Goal: Task Accomplishment & Management: Use online tool/utility

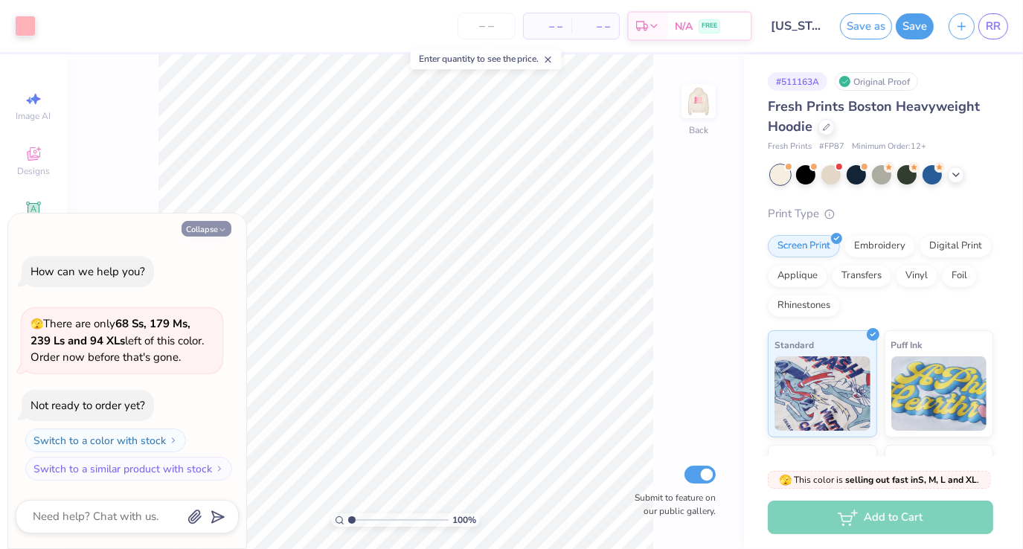
click at [218, 222] on button "Collapse" at bounding box center [207, 229] width 50 height 16
type textarea "x"
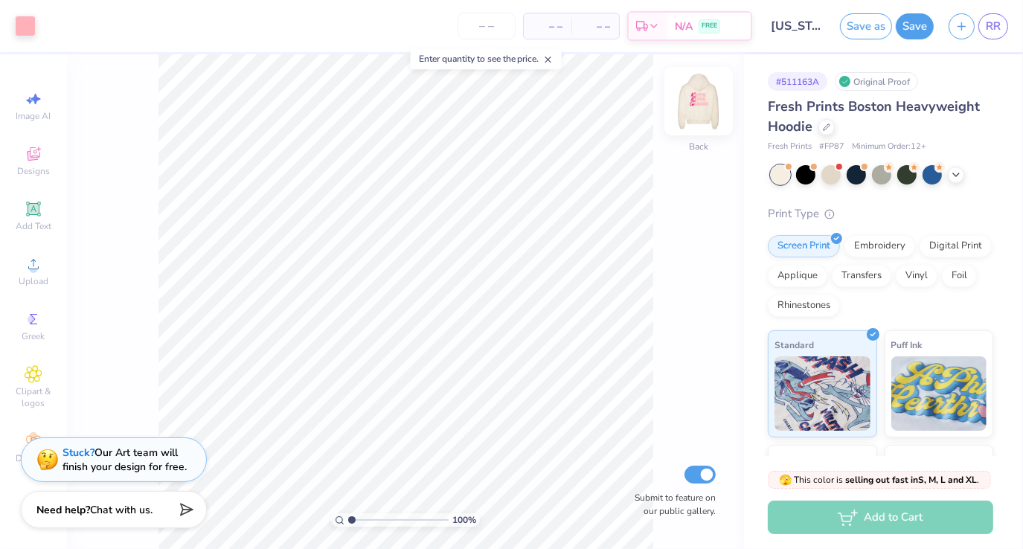
click at [703, 113] on img at bounding box center [699, 101] width 60 height 60
type input "8.01"
type input "2.98"
type input "2.89"
type input "8.01"
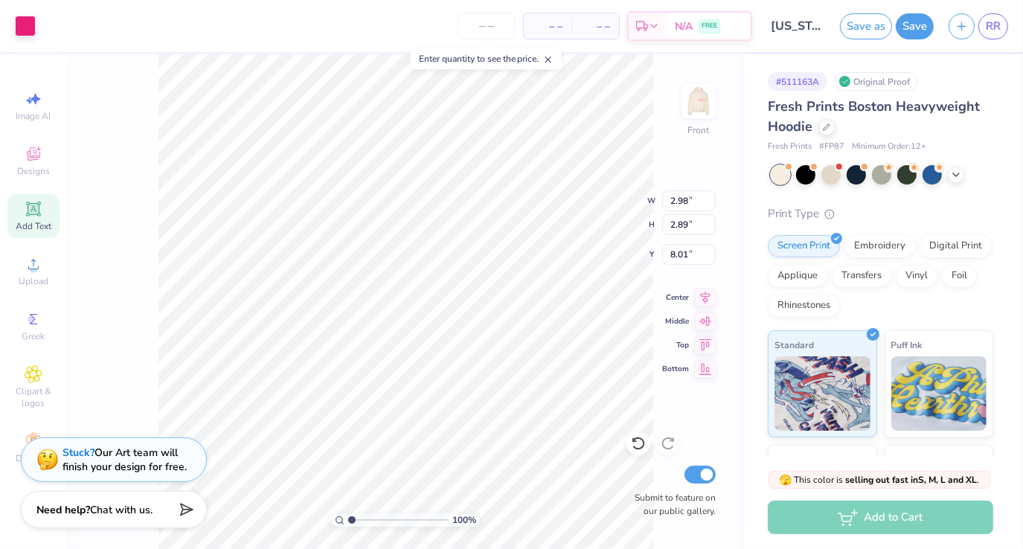
click at [45, 214] on div "Add Text" at bounding box center [33, 216] width 52 height 44
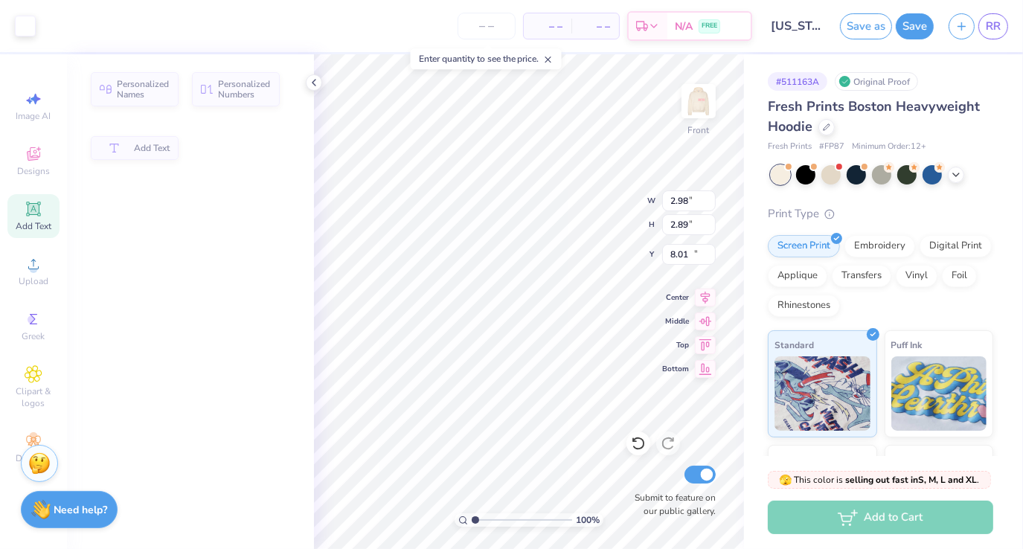
type input "7.22"
type input "2.09"
type input "13.71"
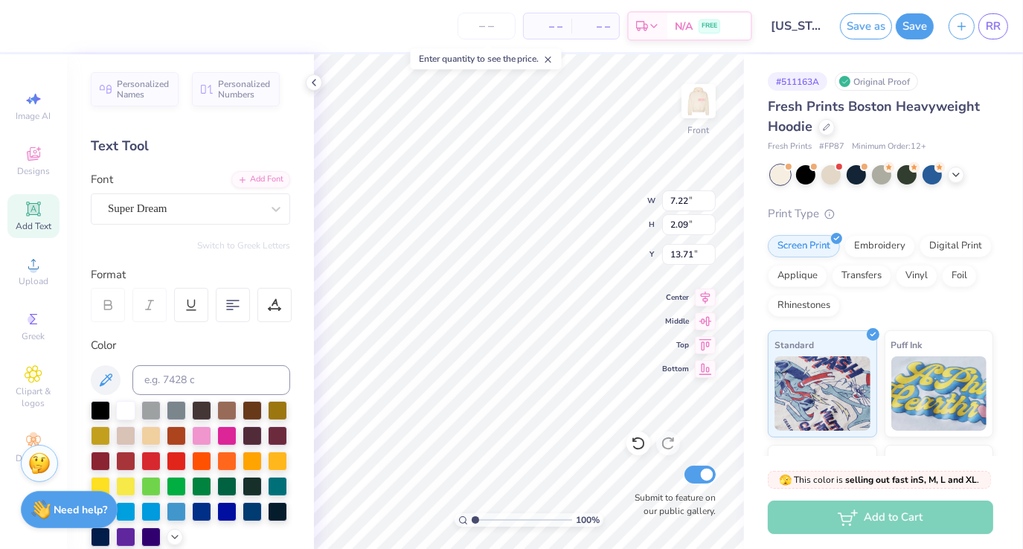
scroll to position [12, 1]
type textarea "TET"
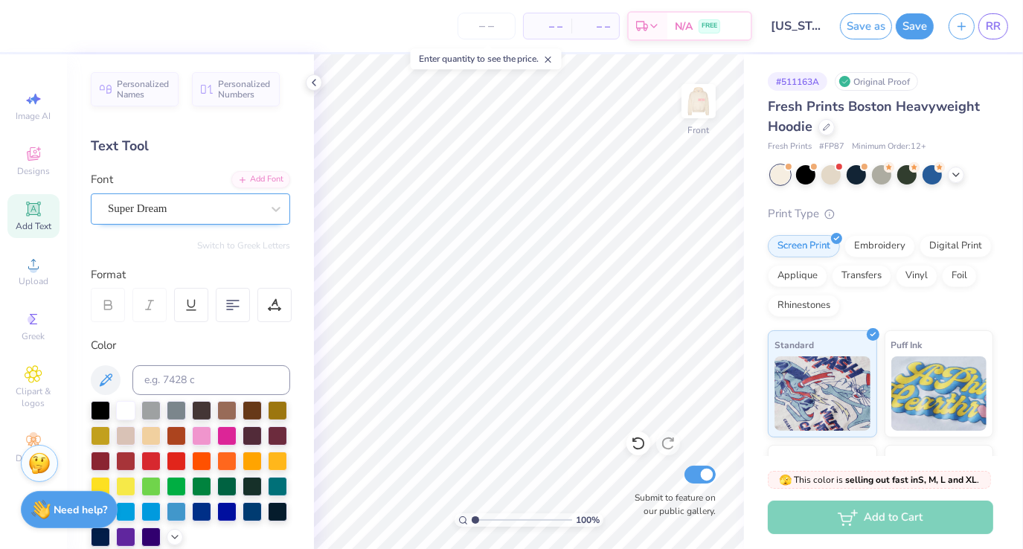
click at [169, 205] on div "Super Dream" at bounding box center [184, 208] width 156 height 23
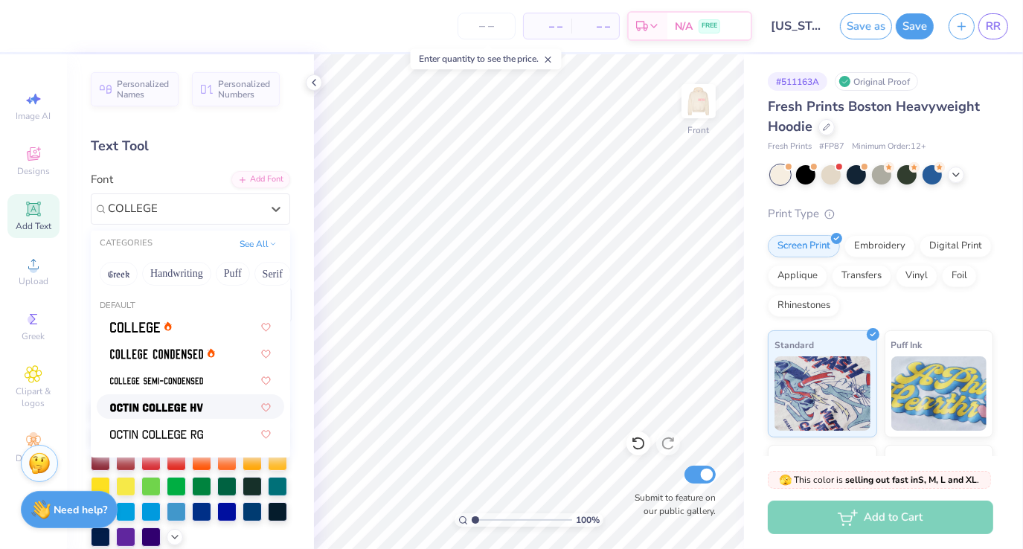
click at [195, 405] on img at bounding box center [156, 408] width 93 height 10
type input "COLLEGE"
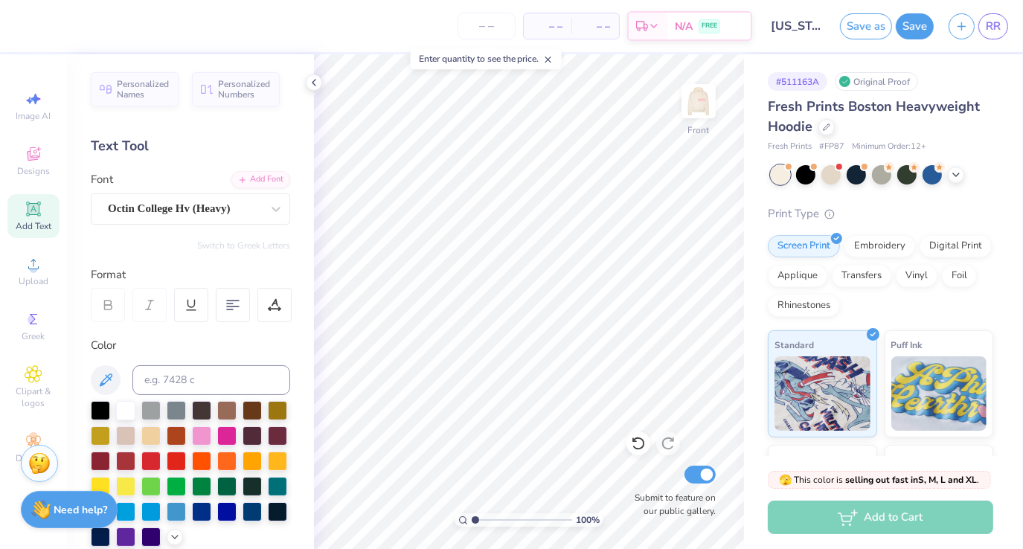
click at [36, 211] on icon at bounding box center [33, 208] width 11 height 11
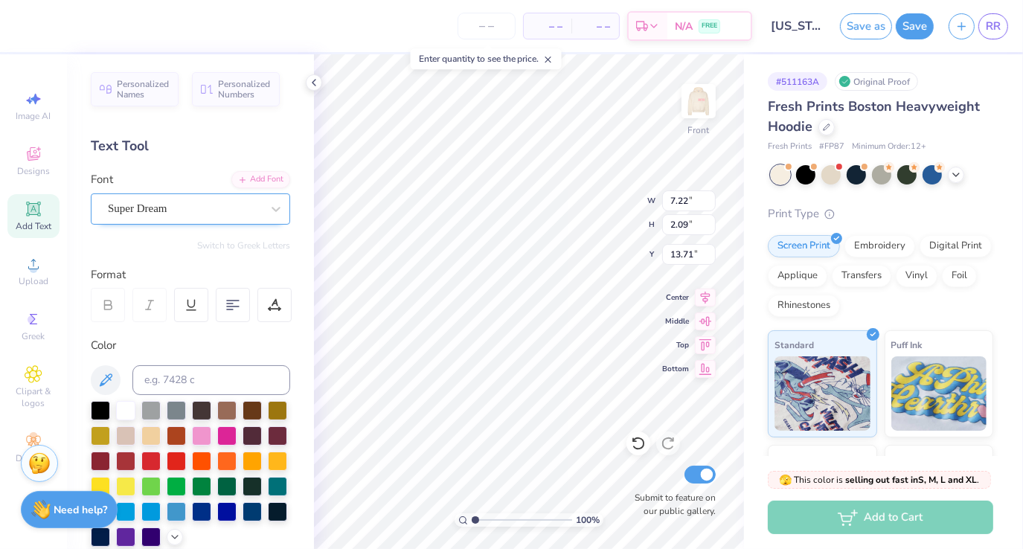
click at [225, 214] on div "Super Dream" at bounding box center [184, 208] width 156 height 23
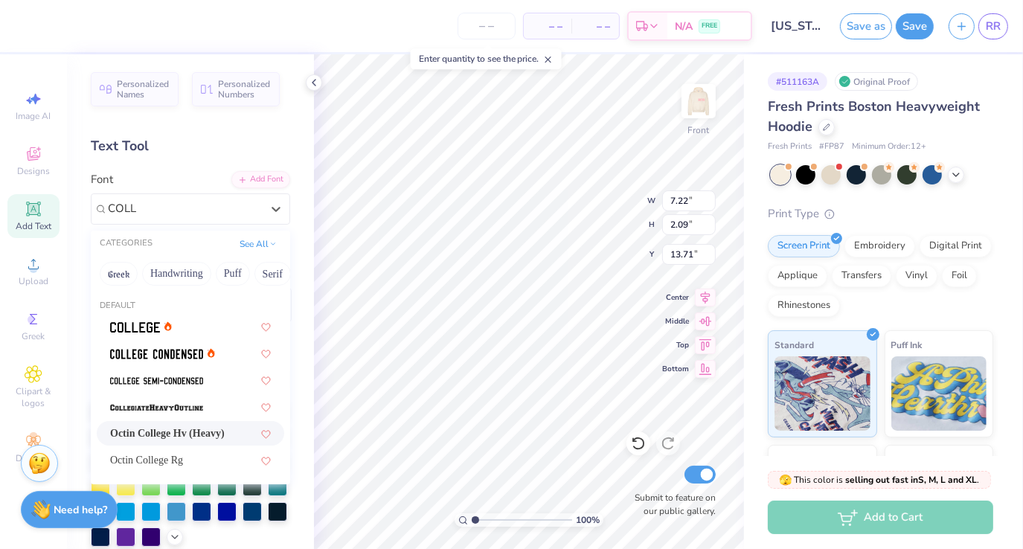
click at [217, 423] on div "Octin College Hv (Heavy)" at bounding box center [190, 433] width 187 height 25
type input "COLL"
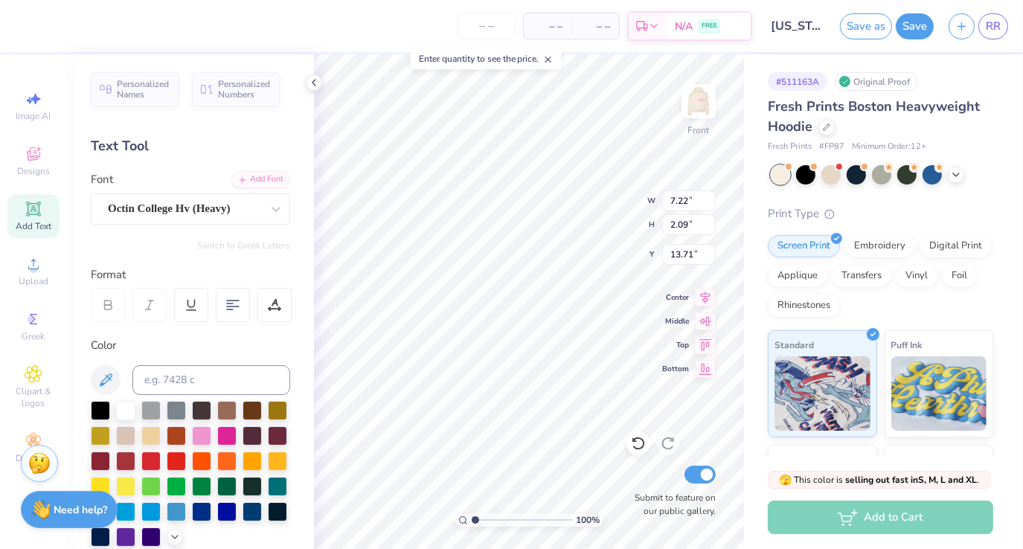
type textarea "T"
type textarea "KAPPA KAPPA GAMMA"
click at [241, 303] on div at bounding box center [233, 305] width 34 height 34
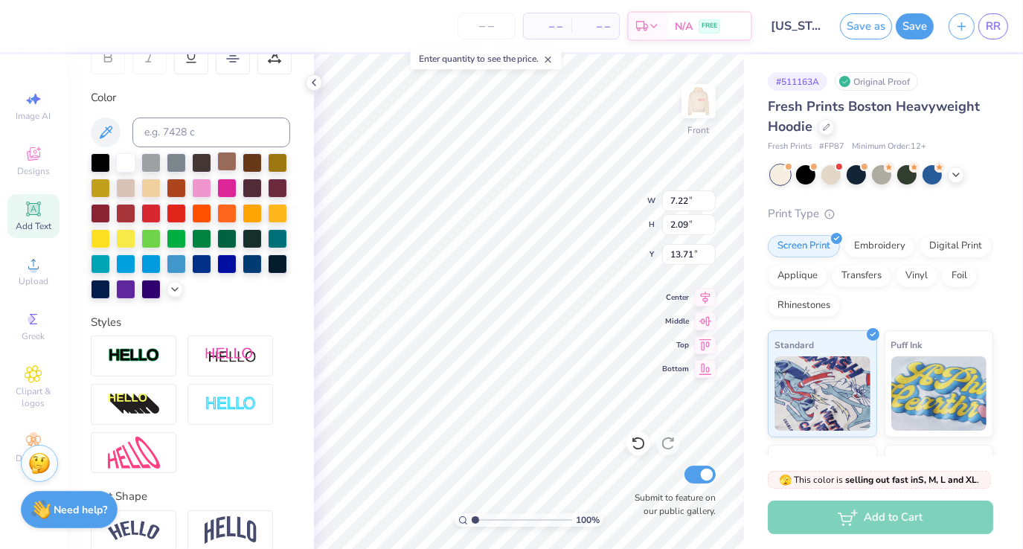
scroll to position [262, 0]
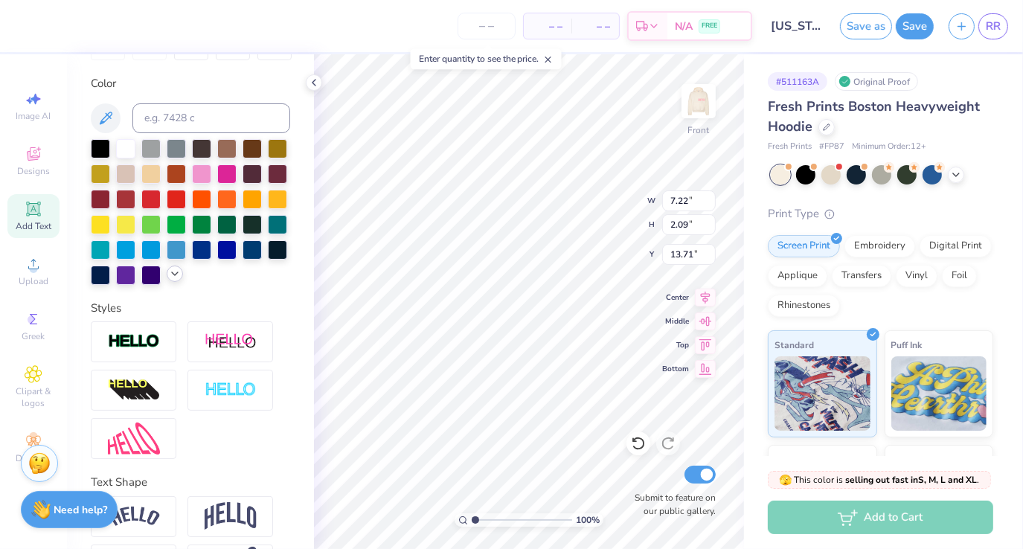
click at [172, 275] on polyline at bounding box center [175, 273] width 6 height 3
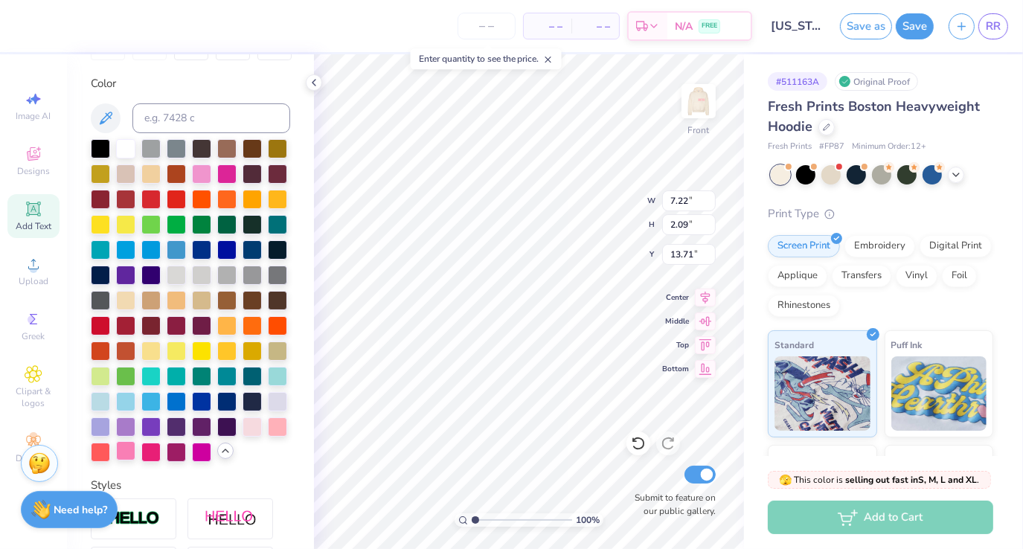
click at [135, 461] on div at bounding box center [125, 450] width 19 height 19
click at [110, 461] on div at bounding box center [100, 450] width 19 height 19
click at [268, 435] on div at bounding box center [277, 425] width 19 height 19
click at [243, 435] on div at bounding box center [252, 425] width 19 height 19
click at [268, 435] on div at bounding box center [277, 425] width 19 height 19
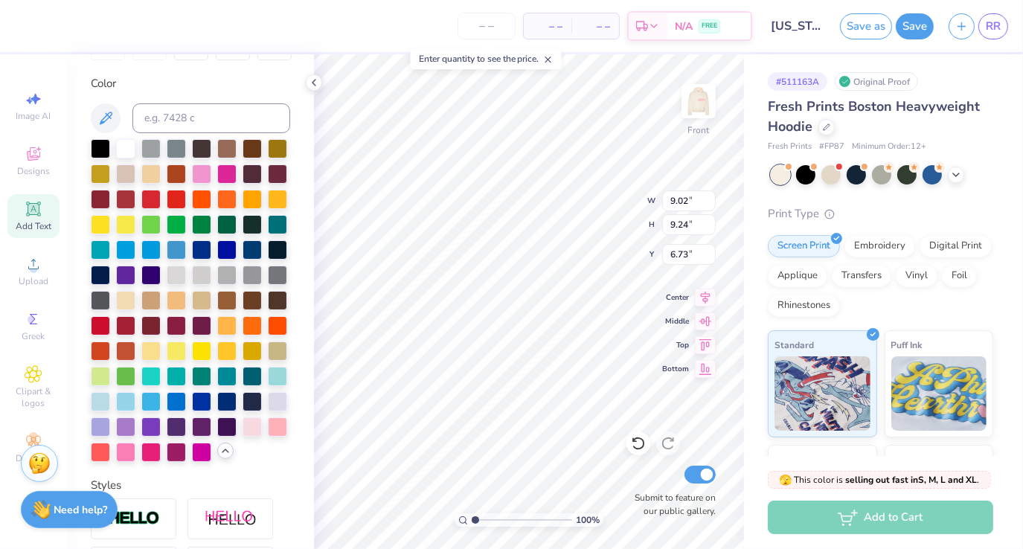
type input "6.73"
type input "14.50"
type input "14.86"
type input "6.66"
click at [24, 209] on div "Add Text" at bounding box center [33, 216] width 52 height 44
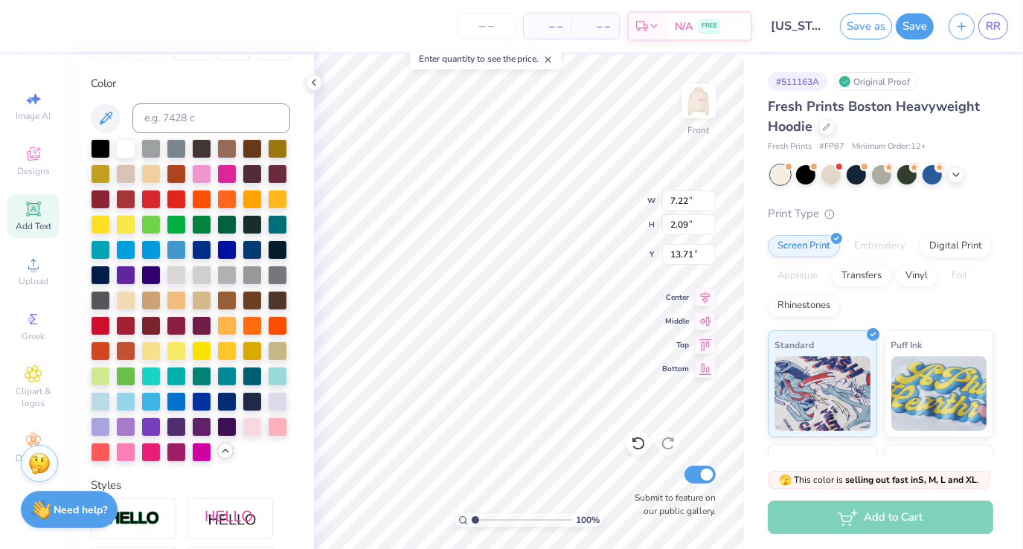
scroll to position [13, 3]
type textarea "K"
type textarea "kappa kappa gamma"
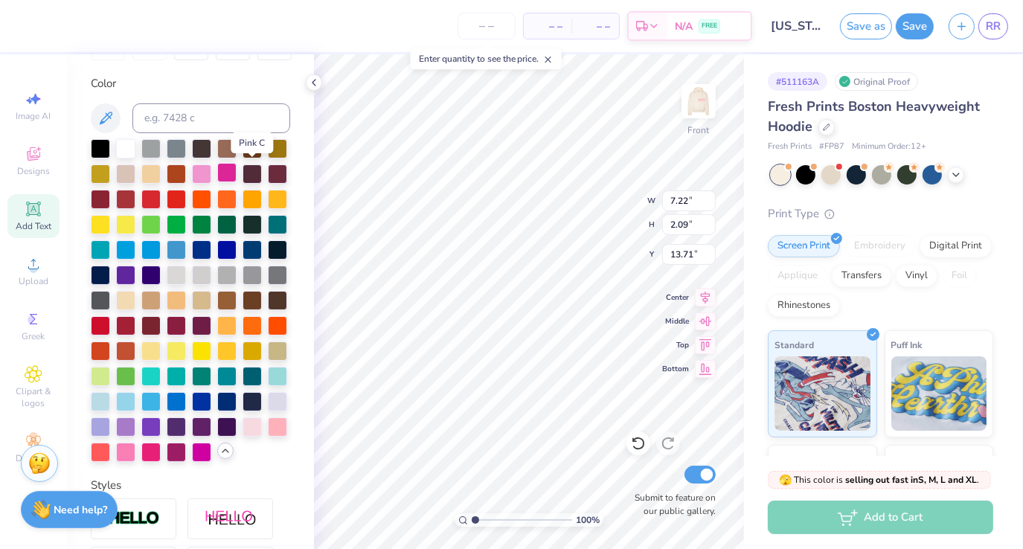
click at [237, 166] on div at bounding box center [226, 172] width 19 height 19
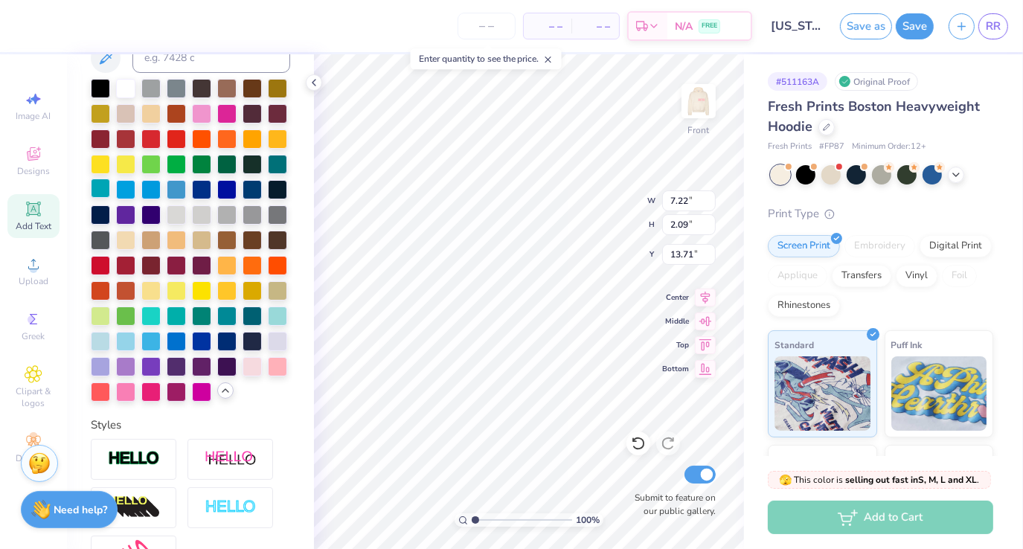
scroll to position [406, 0]
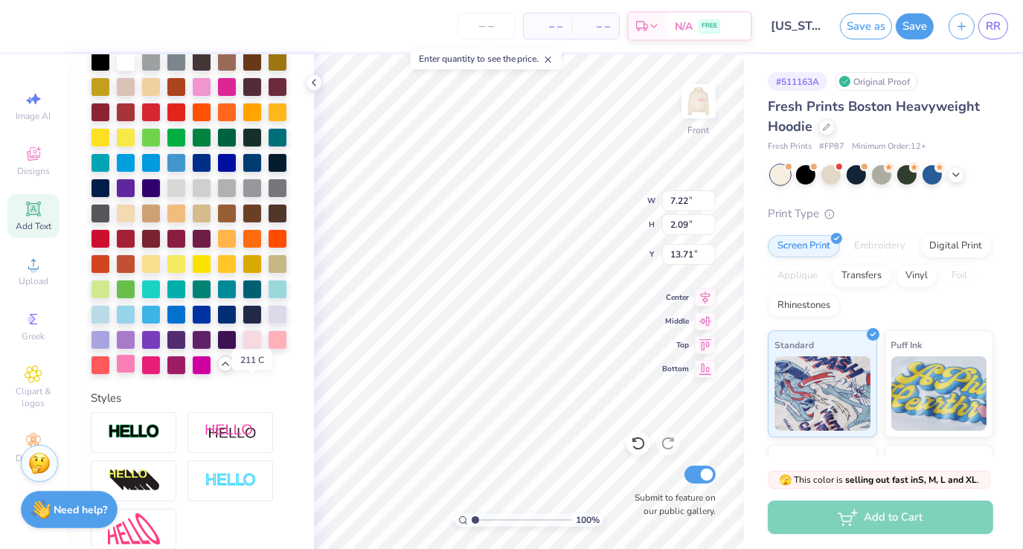
click at [135, 374] on div at bounding box center [125, 363] width 19 height 19
click at [141, 374] on div at bounding box center [150, 363] width 19 height 19
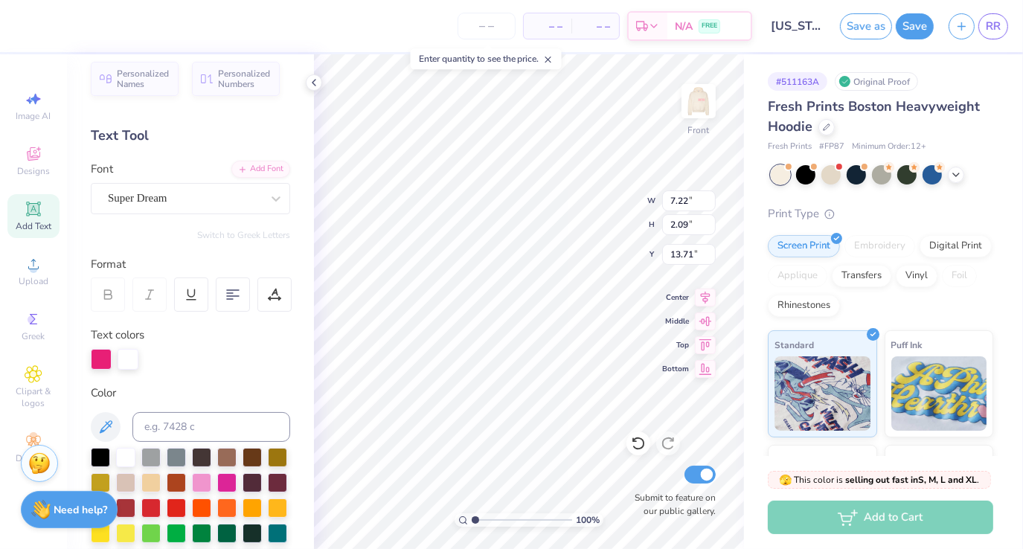
scroll to position [9, 0]
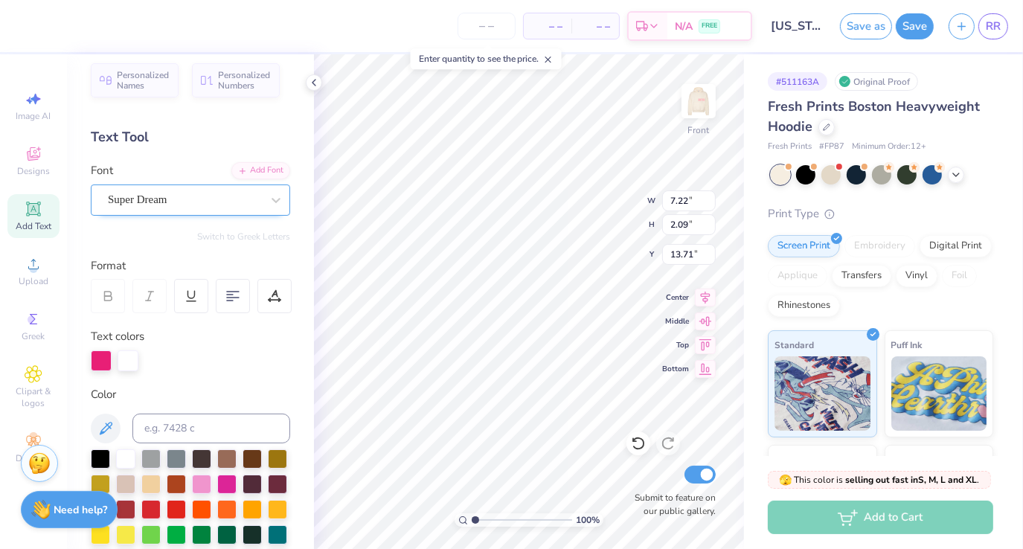
click at [243, 190] on div at bounding box center [184, 200] width 153 height 20
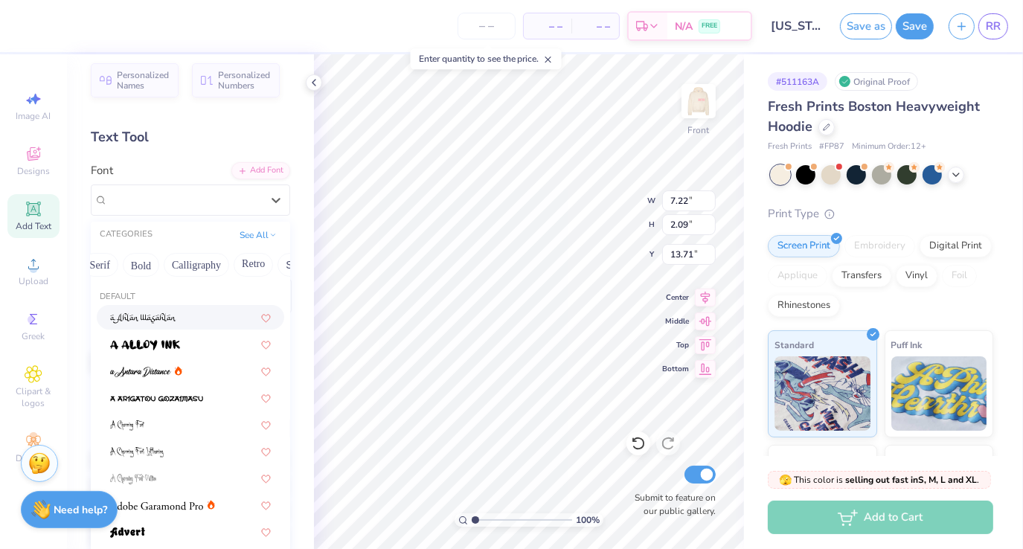
scroll to position [0, 175]
click at [201, 255] on button "Calligraphy" at bounding box center [193, 265] width 65 height 24
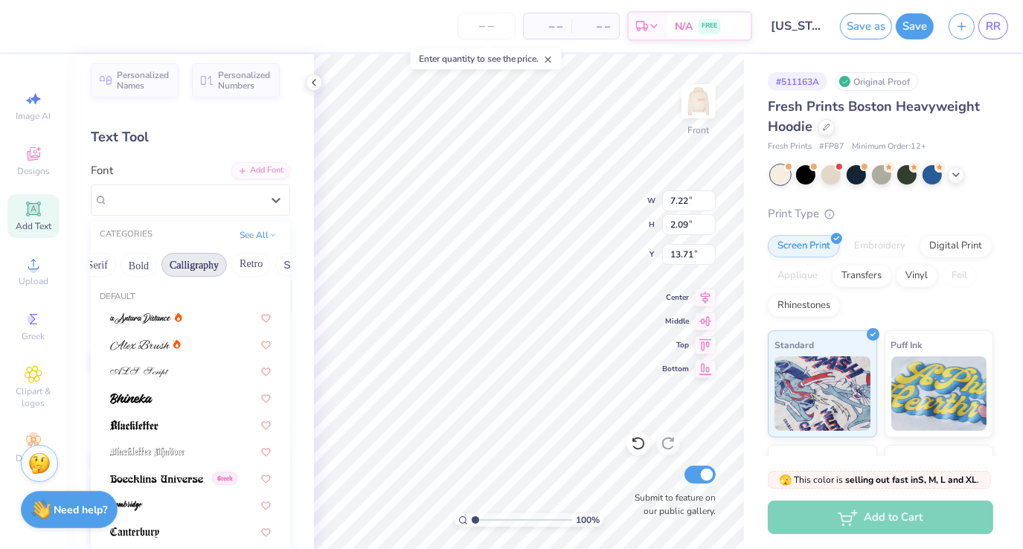
scroll to position [118, 0]
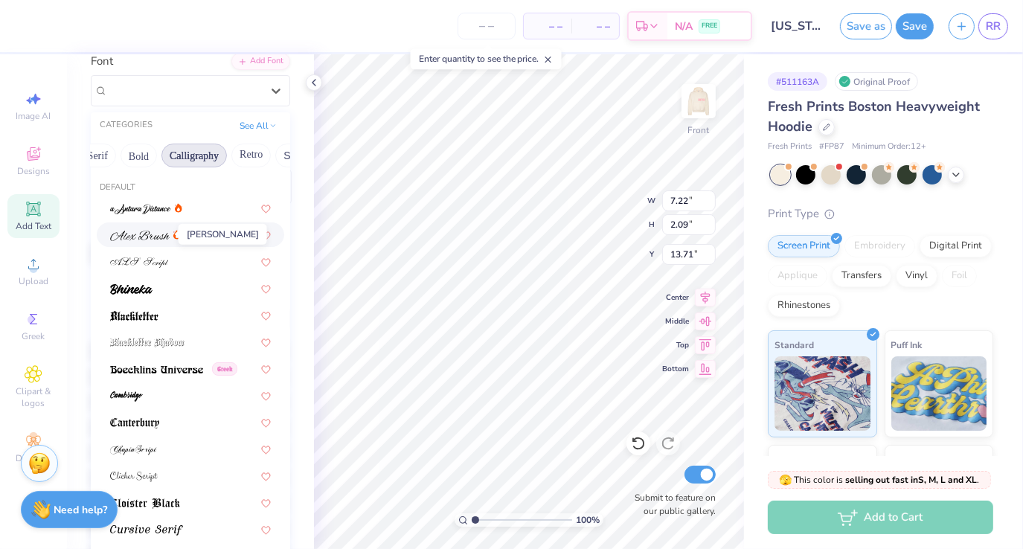
click at [158, 231] on img at bounding box center [140, 236] width 60 height 10
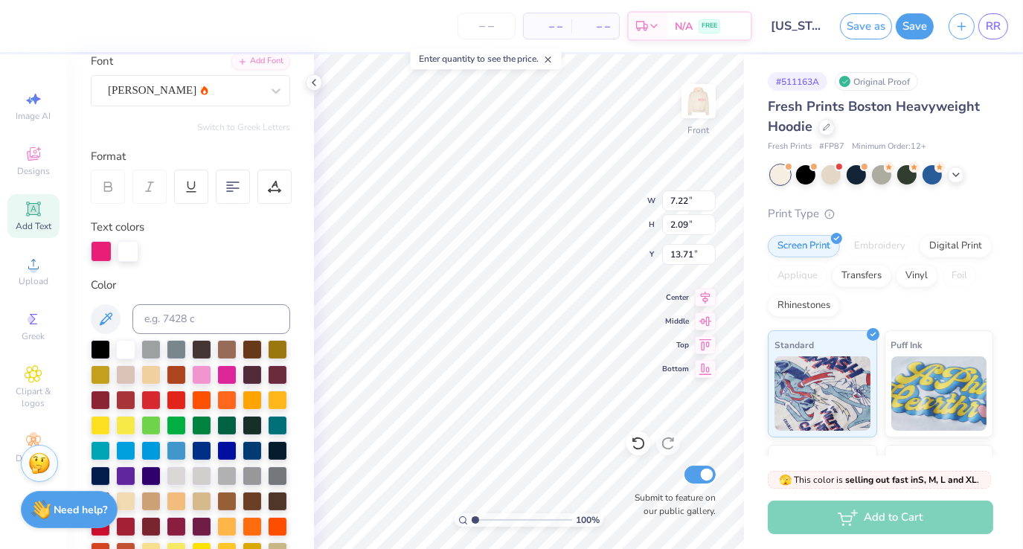
click at [591, 210] on div "100 % Front W 7.22 7.22 " H 2.09 2.09 " Y 13.71 13.71 " Center Middle Top Botto…" at bounding box center [529, 301] width 430 height 495
type input "7.77"
type input "9.26"
type input "10.12"
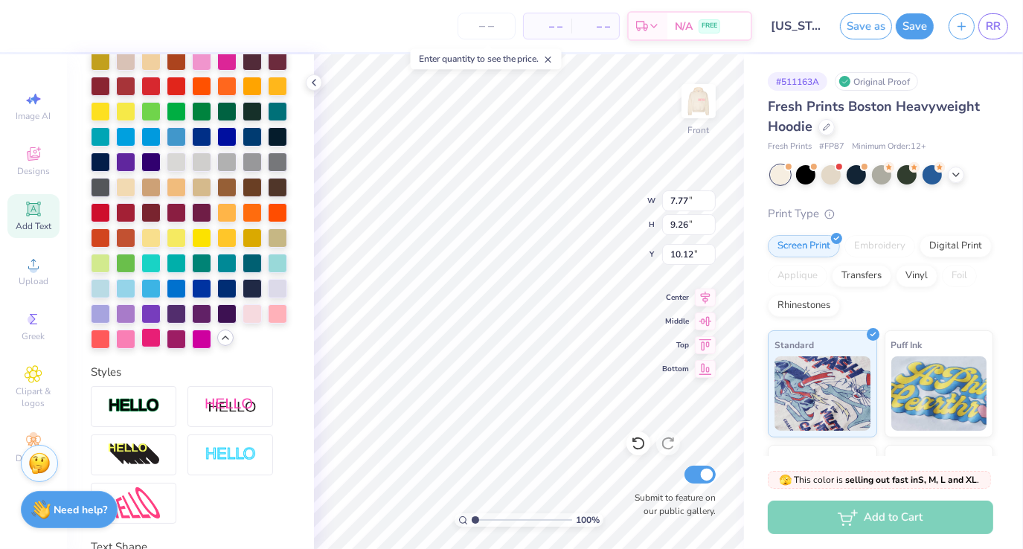
click at [141, 347] on div at bounding box center [150, 337] width 19 height 19
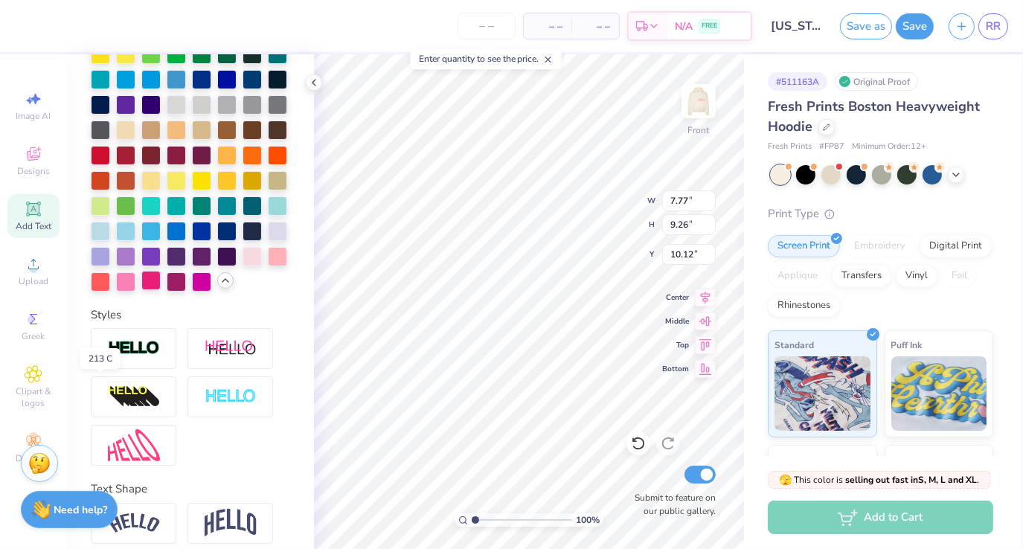
scroll to position [375, 0]
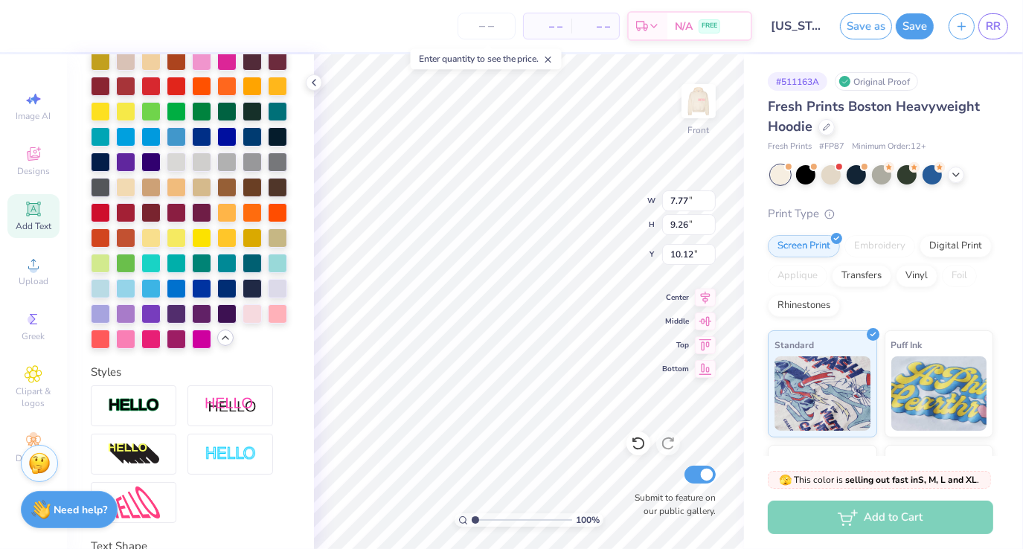
click at [302, 375] on div "Personalized Names Personalized Numbers Text Tool Add Font Font Alex Brush Swit…" at bounding box center [190, 301] width 247 height 495
click at [692, 199] on input "7.77" at bounding box center [689, 200] width 54 height 21
type input "7"
type input "14.50"
type input "17.28"
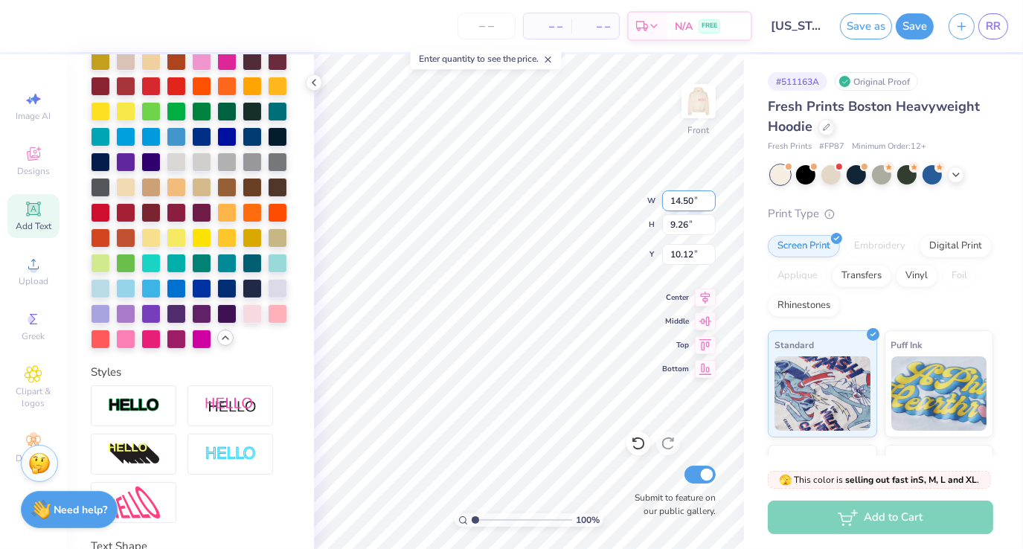
type input "6.11"
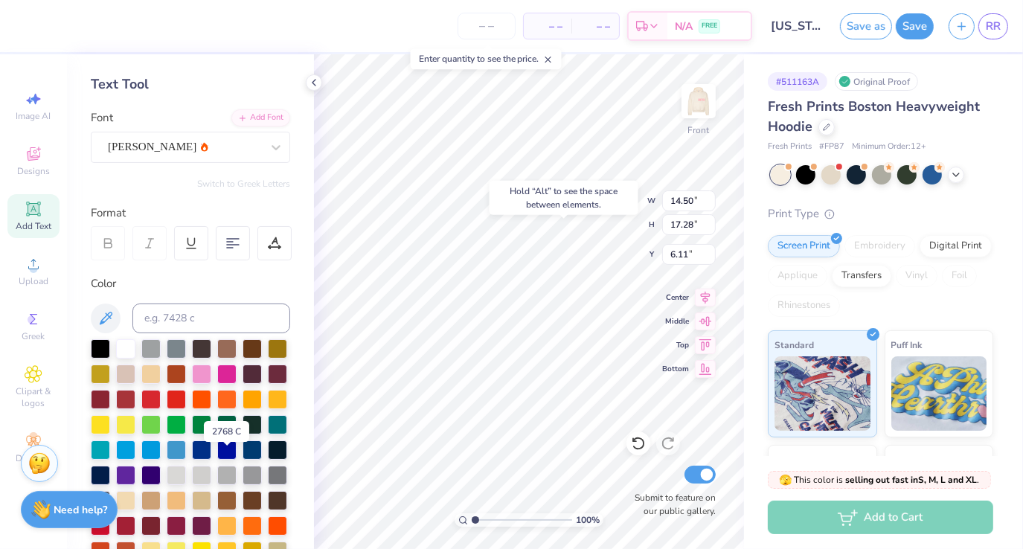
scroll to position [56, 0]
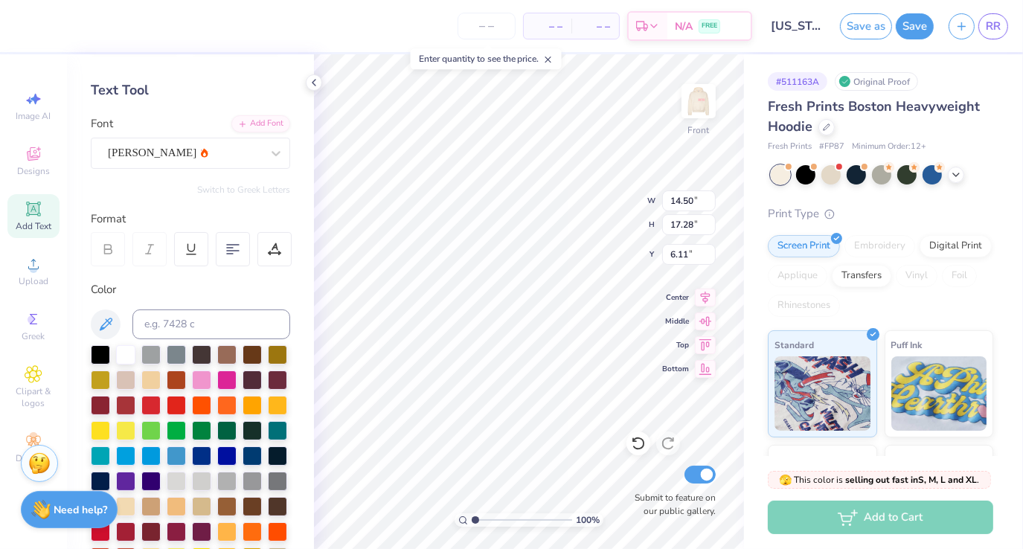
type input "13.96"
type input "16.64"
type textarea "kappa"
type input "14.50"
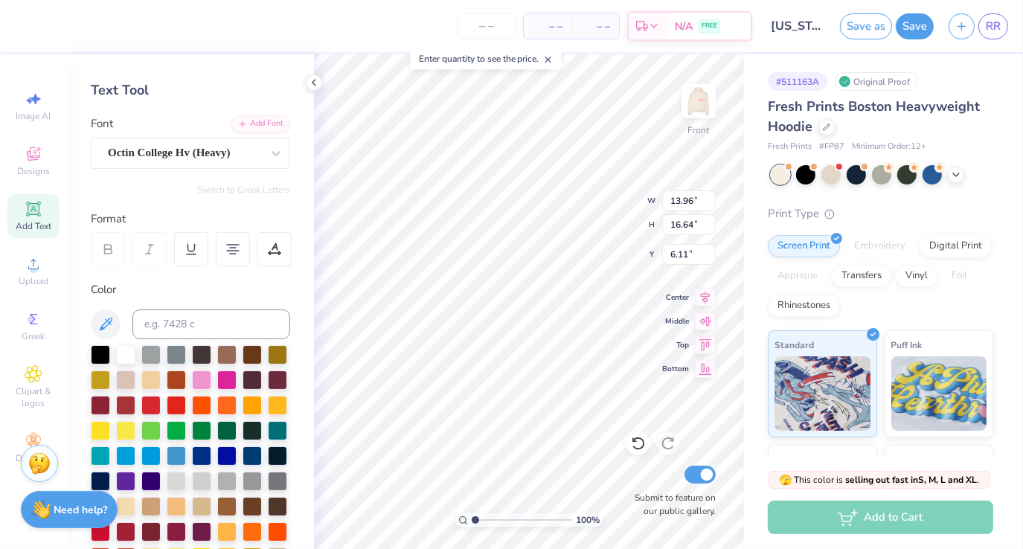
type input "14.86"
type input "6.66"
type input "11.07"
type input "3.69"
type input "18.34"
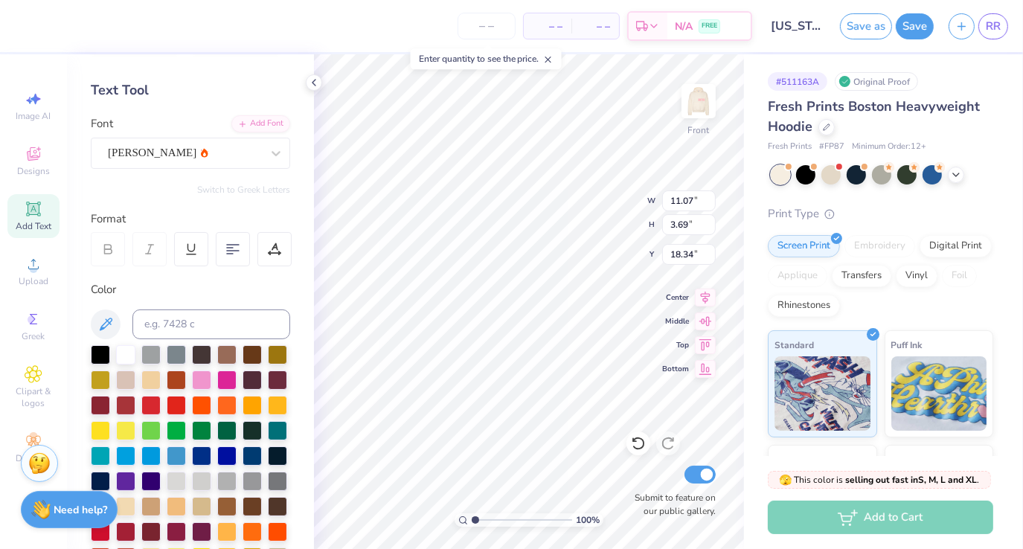
scroll to position [12, 1]
type textarea "h"
type textarea "gamma"
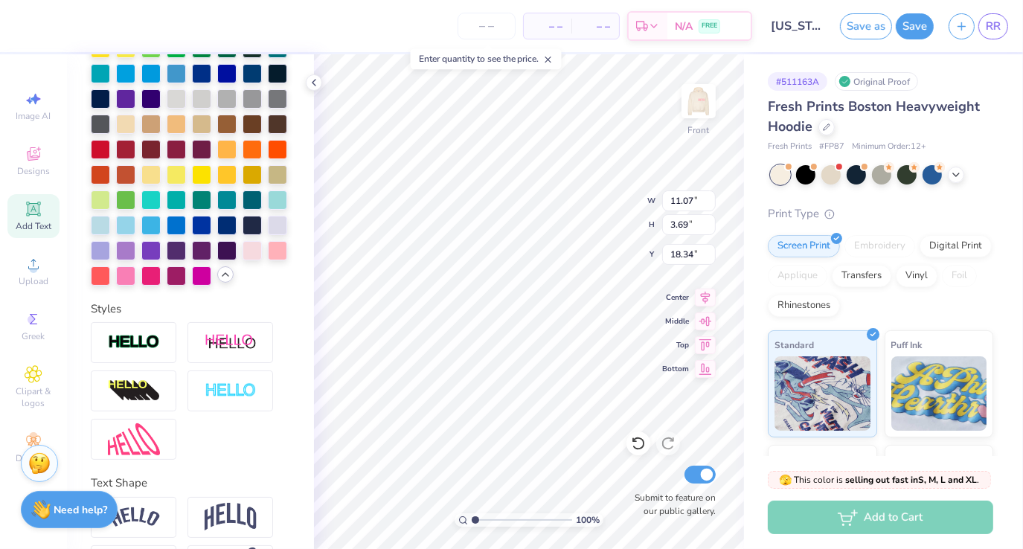
scroll to position [439, 0]
click at [141, 283] on div at bounding box center [150, 273] width 19 height 19
type input "12.90"
type input "13.96"
type input "2.95"
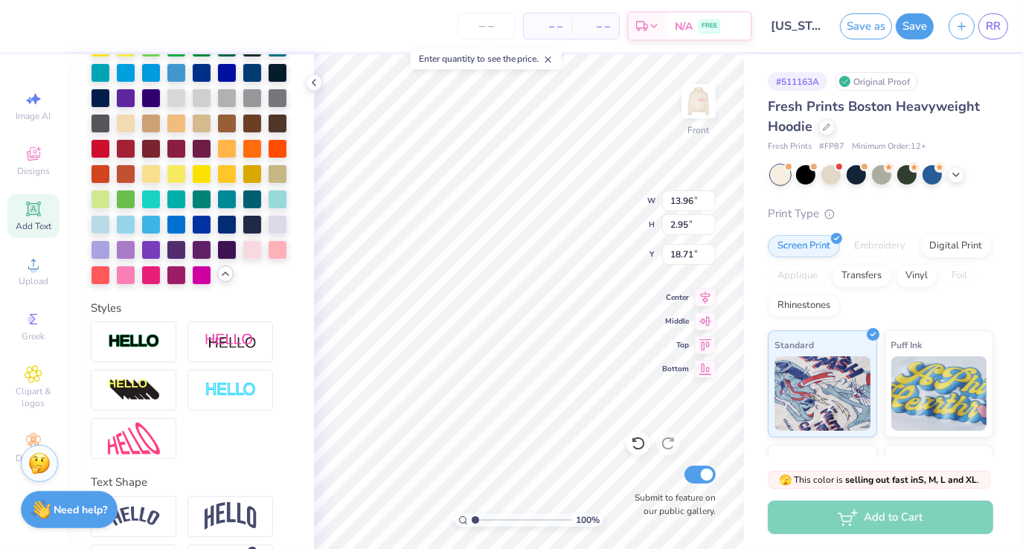
type input "19.49"
type input "14.50"
type input "14.86"
type input "6.66"
type input "11.07"
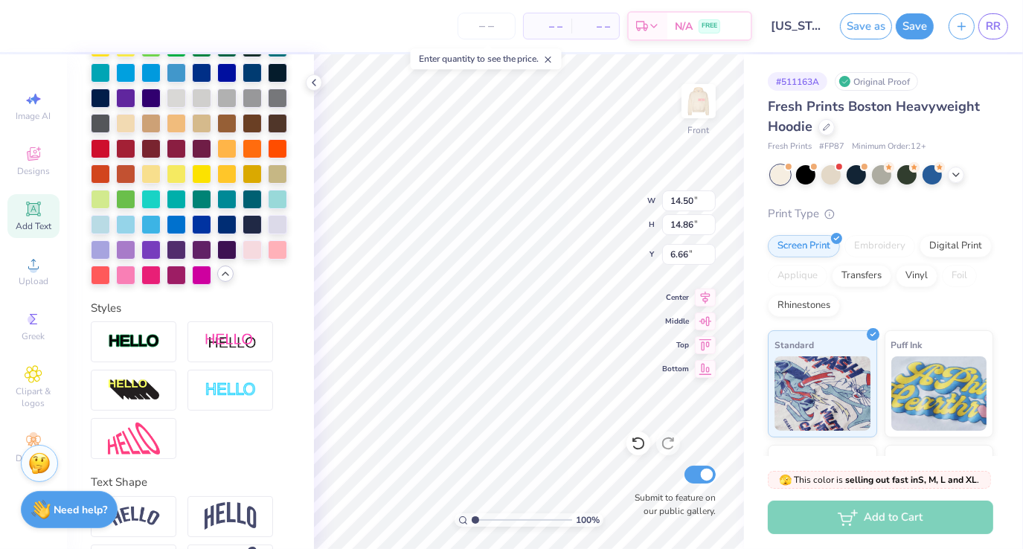
type input "3.69"
type input "7.23"
type input "13.12"
type input "4.38"
type input "6.66"
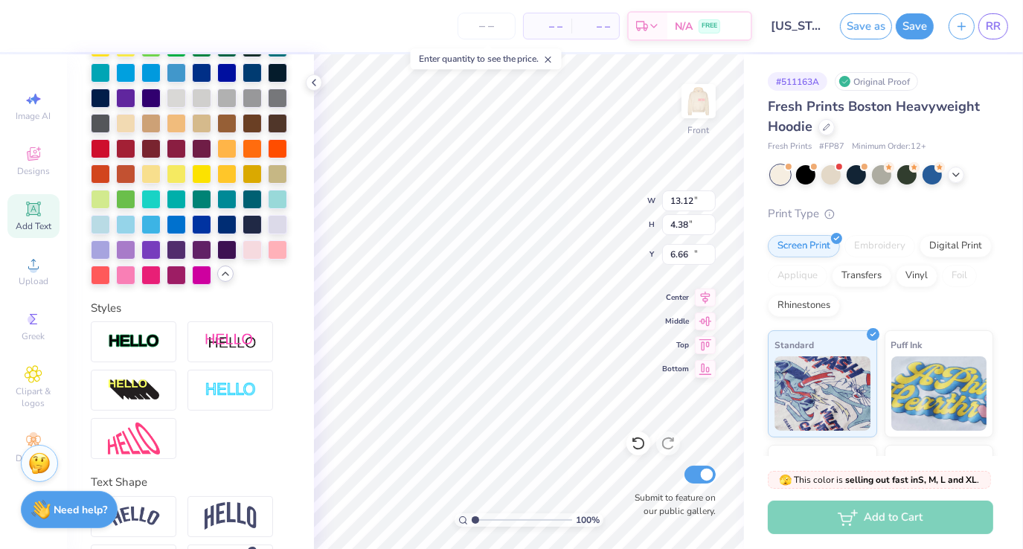
type input "11.07"
type input "3.69"
type input "12.90"
type input "13.13"
type input "4.38"
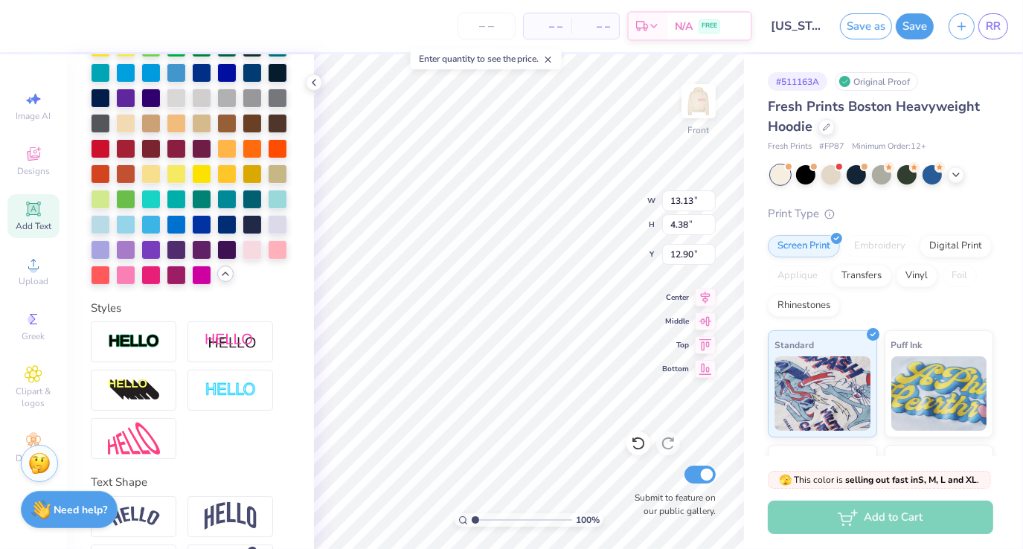
type input "12.56"
type input "13.96"
type input "2.95"
type input "19.70"
type input "13.12"
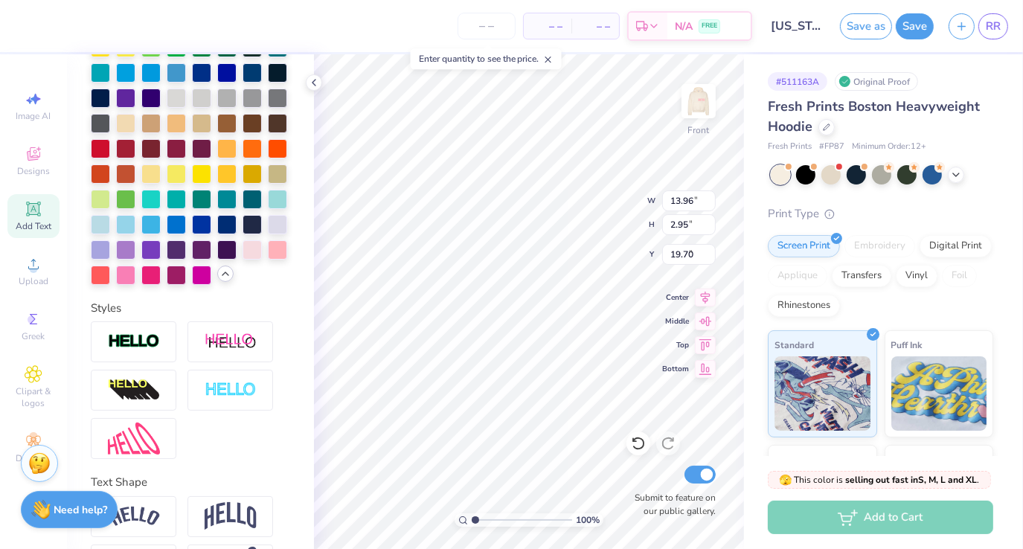
type input "4.38"
type input "7.04"
click at [708, 219] on input "4.39" at bounding box center [689, 224] width 54 height 21
click at [708, 219] on input "4.4" at bounding box center [689, 224] width 54 height 21
click at [708, 219] on input "4.41" at bounding box center [689, 224] width 54 height 21
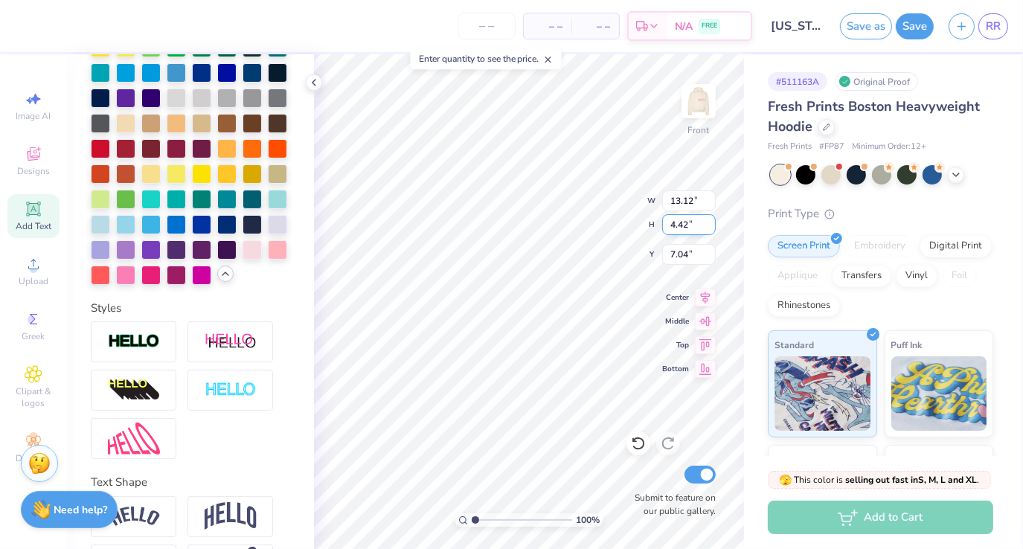
click at [708, 219] on input "4.42" at bounding box center [689, 224] width 54 height 21
click at [708, 219] on input "4.43" at bounding box center [689, 224] width 54 height 21
click at [708, 219] on input "5.89" at bounding box center [689, 224] width 54 height 21
click at [636, 439] on icon at bounding box center [638, 443] width 13 height 13
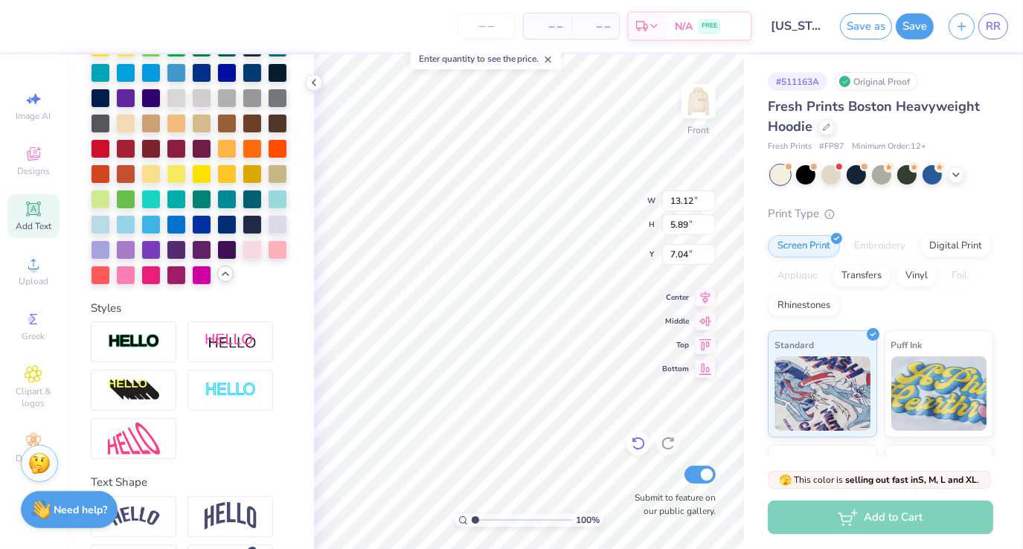
click at [636, 439] on icon at bounding box center [638, 443] width 13 height 13
type input "4.38"
type input "6.66"
click at [673, 446] on icon at bounding box center [667, 443] width 13 height 13
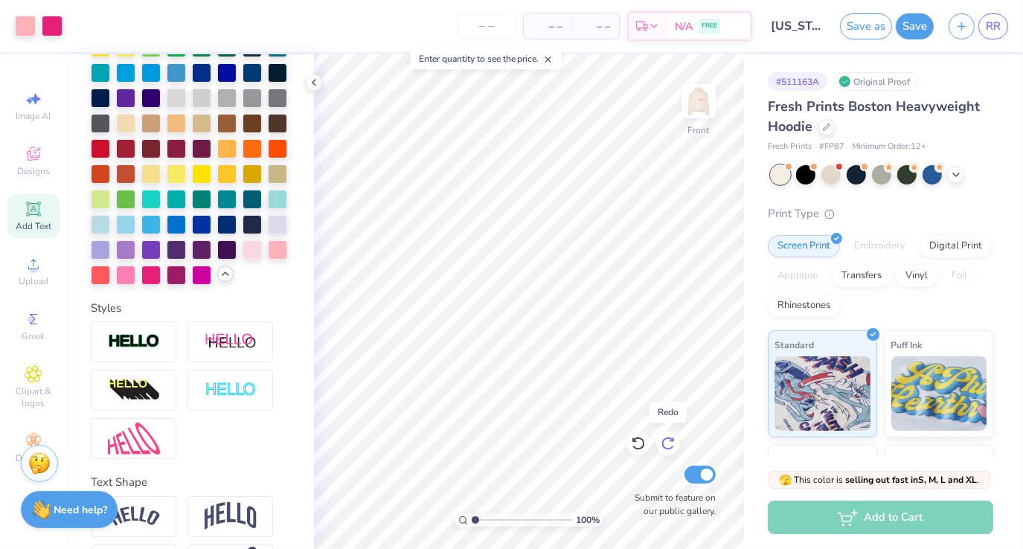
click at [673, 446] on icon at bounding box center [667, 443] width 13 height 13
click at [635, 443] on icon at bounding box center [638, 443] width 15 height 15
click at [661, 445] on icon at bounding box center [668, 443] width 15 height 15
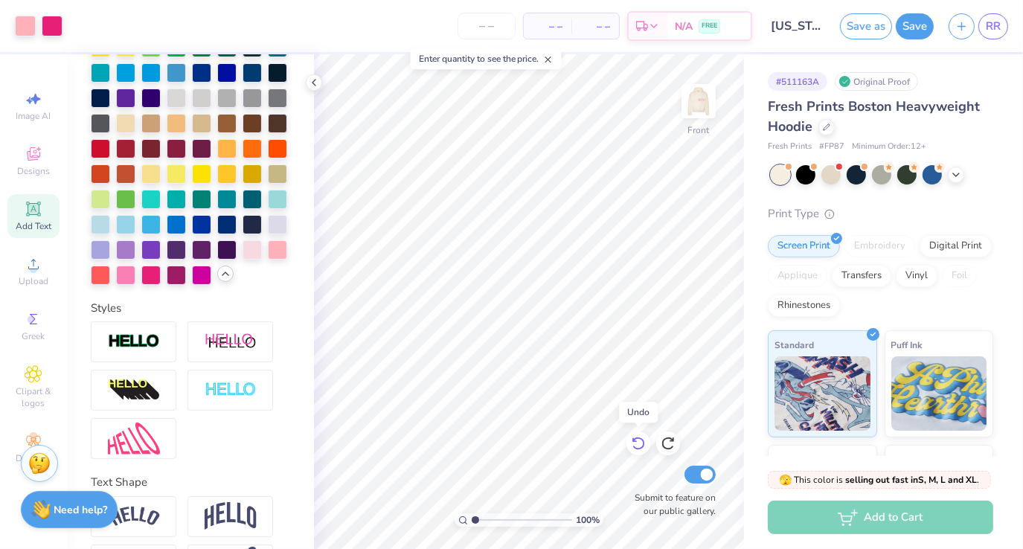
click at [635, 443] on icon at bounding box center [638, 443] width 15 height 15
click at [745, 243] on div "# 511163A Original Proof Fresh Prints Boston Heavyweight Hoodie Fresh Prints # …" at bounding box center [883, 360] width 279 height 612
click at [700, 113] on img at bounding box center [699, 101] width 60 height 60
click at [700, 113] on img at bounding box center [699, 101] width 30 height 30
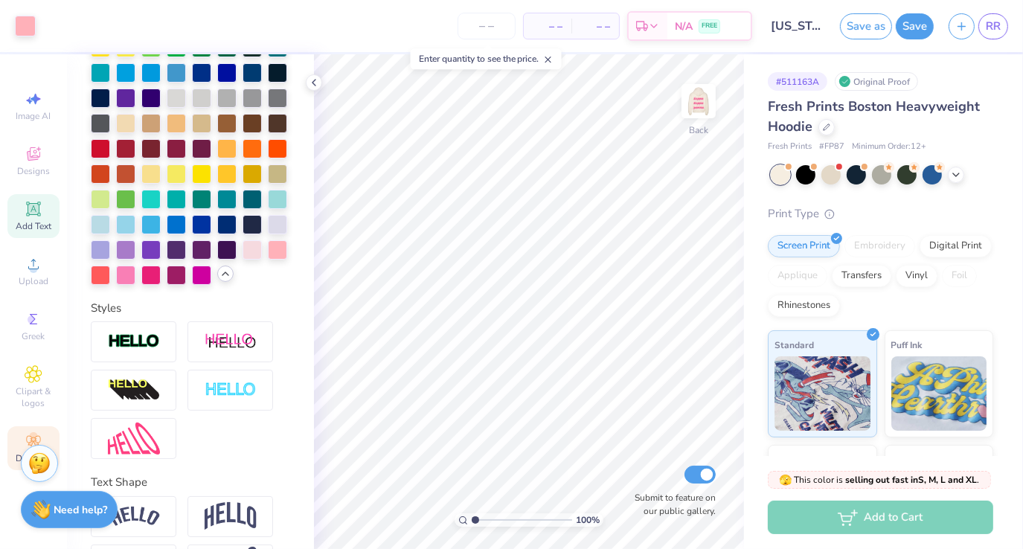
click at [16, 446] on div "Decorate" at bounding box center [33, 448] width 52 height 44
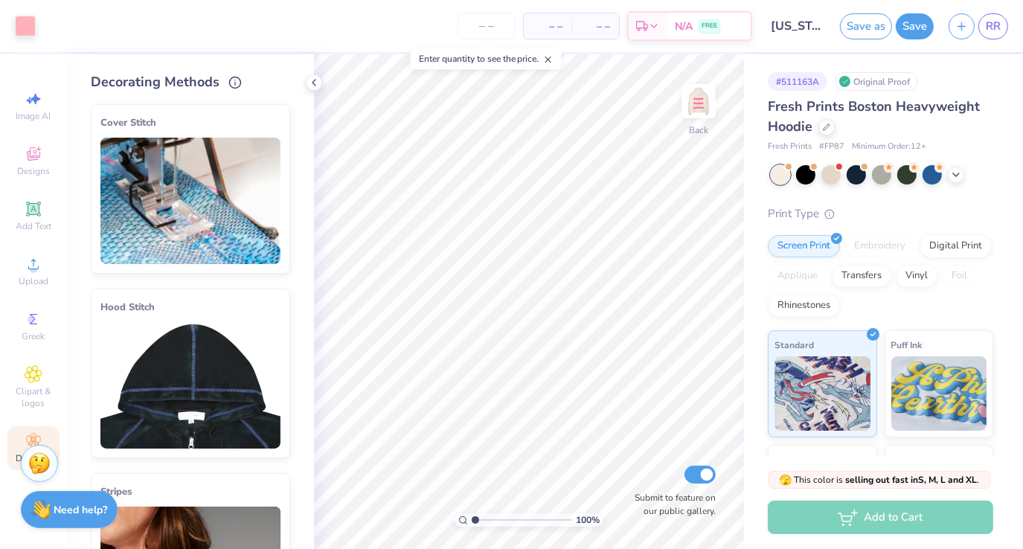
click at [181, 374] on img at bounding box center [190, 385] width 180 height 126
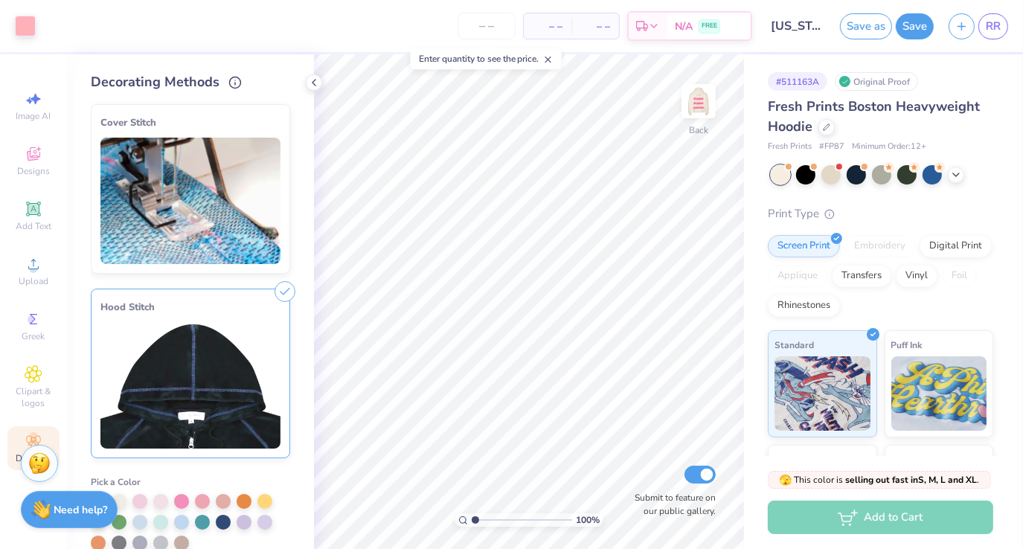
scroll to position [45, 0]
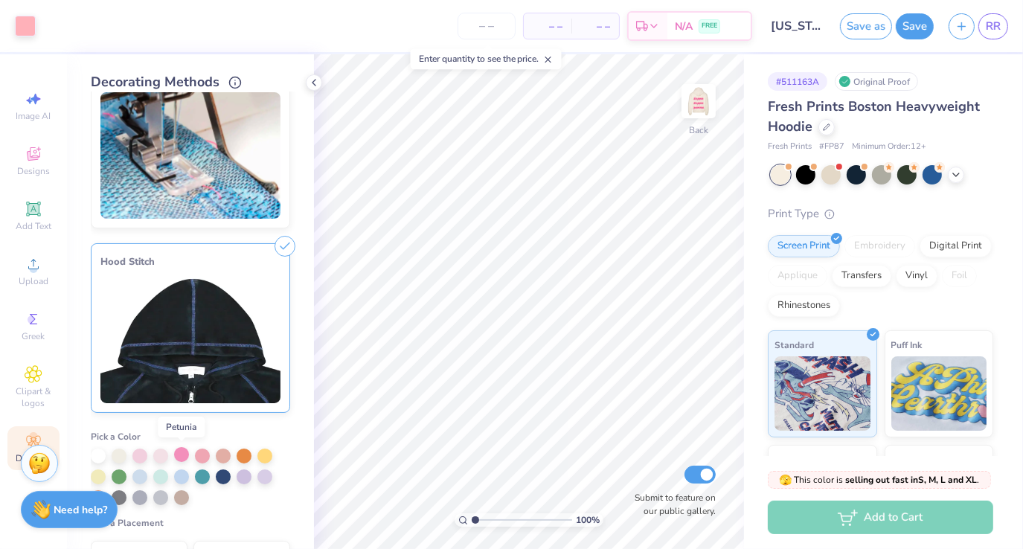
click at [182, 459] on div at bounding box center [181, 454] width 15 height 15
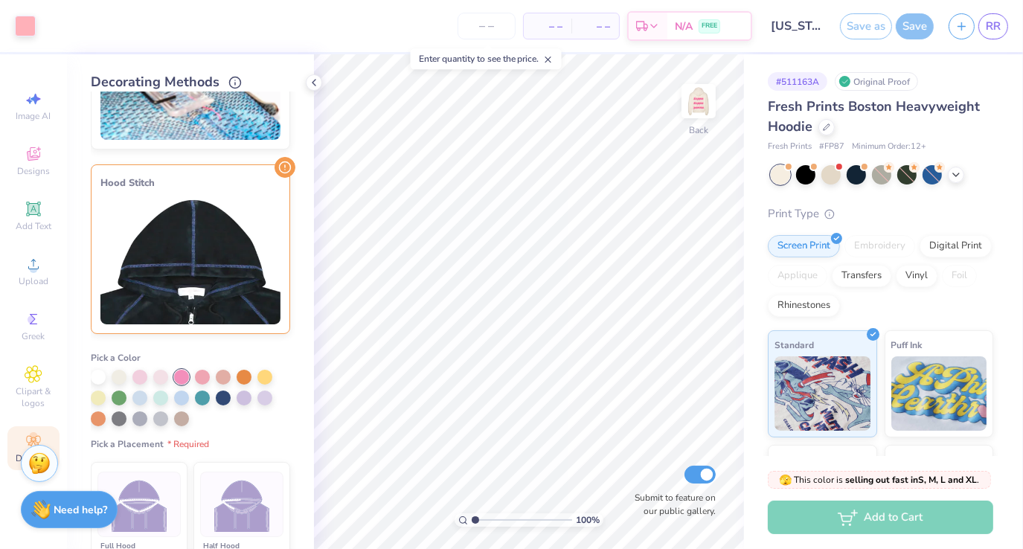
scroll to position [130, 0]
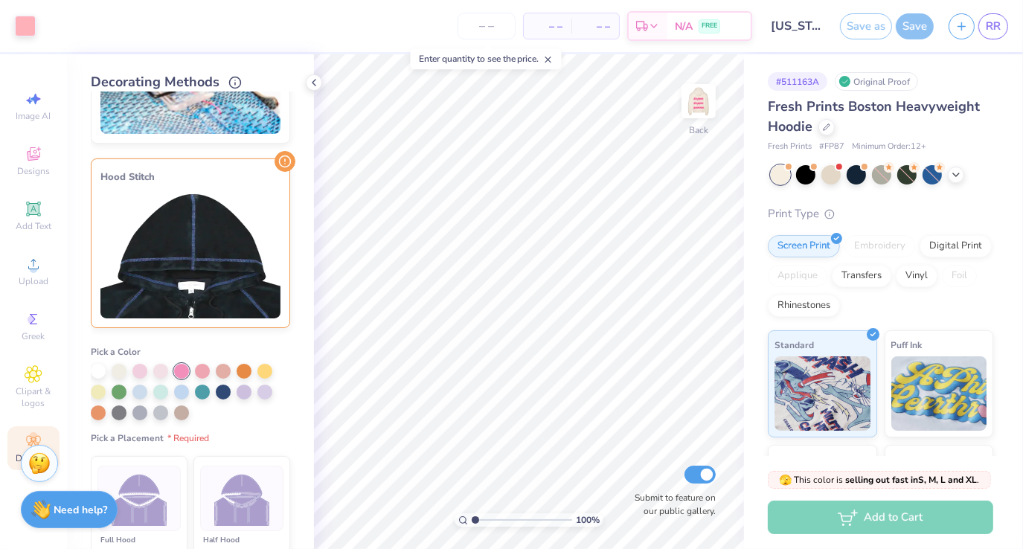
click at [246, 490] on img at bounding box center [242, 499] width 56 height 56
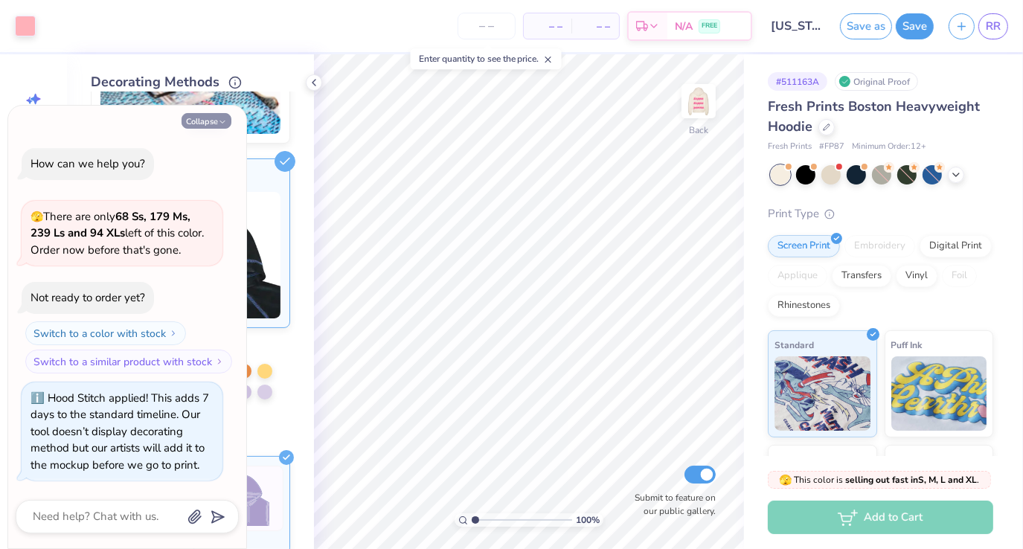
click at [202, 127] on button "Collapse" at bounding box center [207, 121] width 50 height 16
type textarea "x"
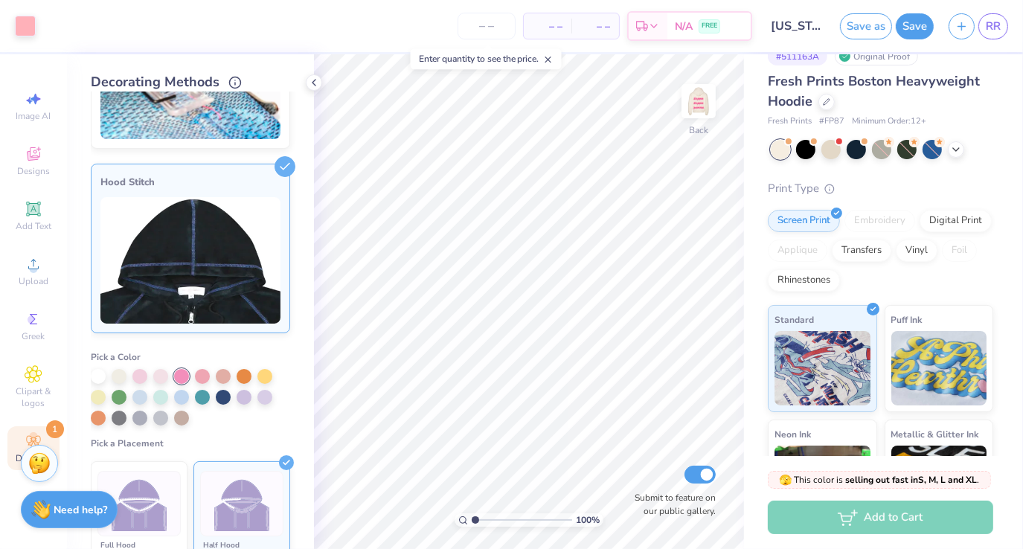
scroll to position [24, 0]
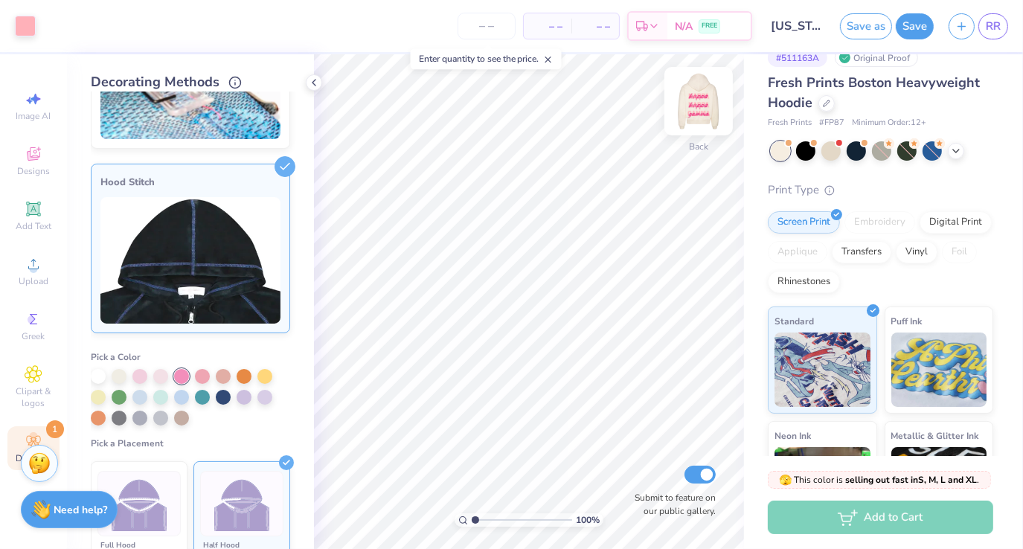
click at [700, 112] on img at bounding box center [699, 101] width 60 height 60
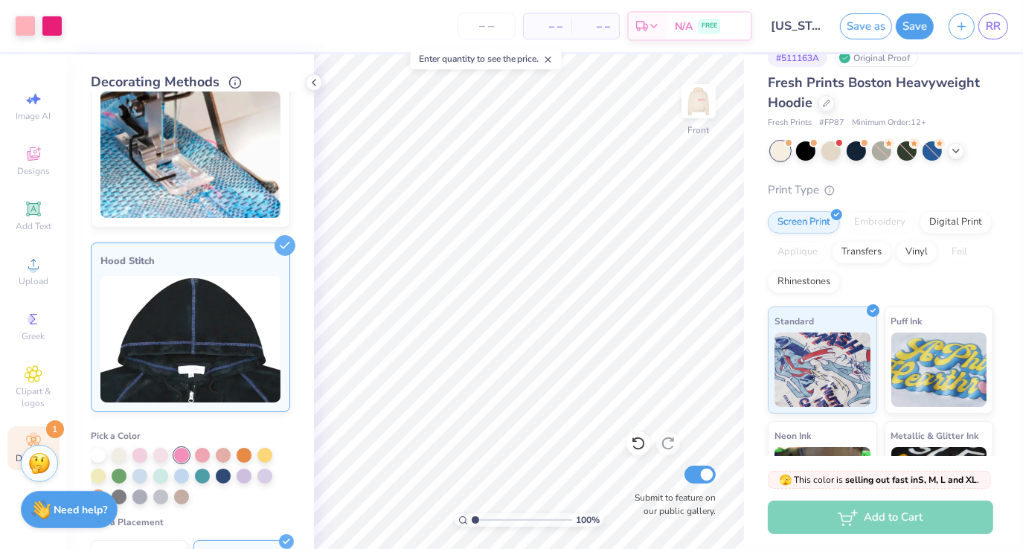
scroll to position [0, 0]
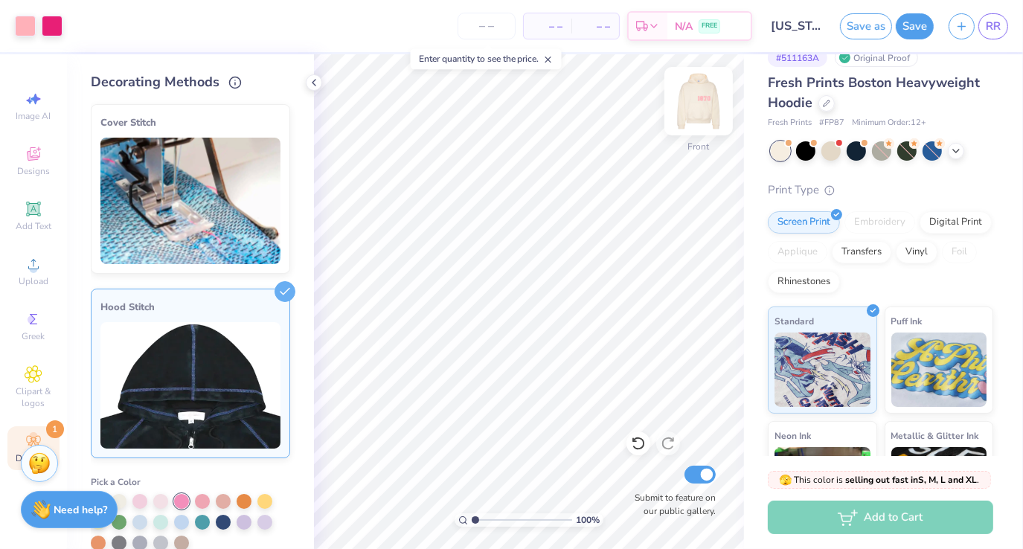
click at [704, 92] on img at bounding box center [699, 101] width 60 height 60
click at [798, 24] on input "Virginia Tech : Reese Riley" at bounding box center [796, 26] width 73 height 30
click at [809, 28] on input "Virginia Tech : Reese Riley" at bounding box center [796, 26] width 73 height 30
click at [808, 21] on input "Virginia Tech : Reese Riley" at bounding box center [796, 26] width 73 height 30
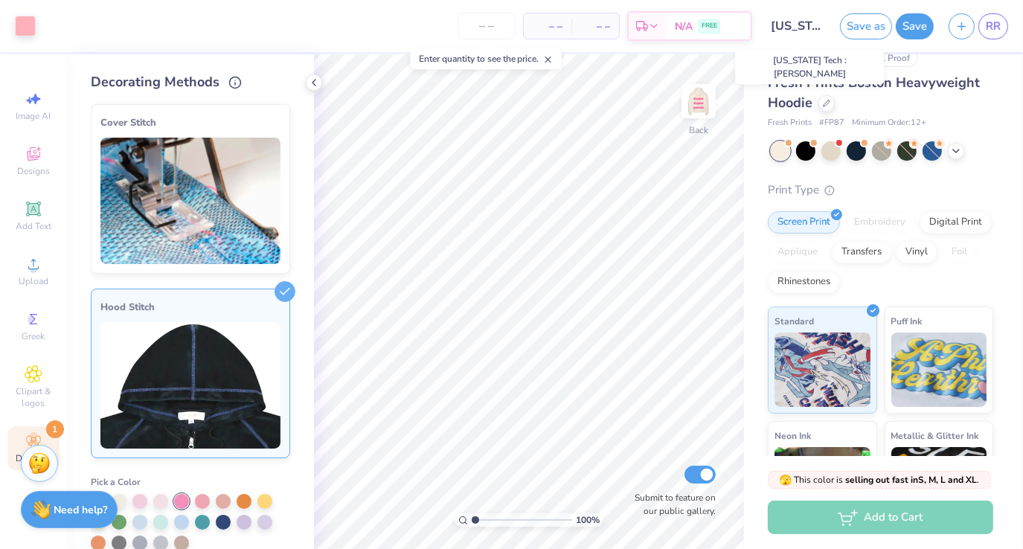
drag, startPoint x: 808, startPoint y: 21, endPoint x: 963, endPoint y: 66, distance: 161.3
click at [963, 66] on div "# 511163A Original Proof" at bounding box center [880, 57] width 225 height 19
click at [916, 28] on button "Save" at bounding box center [915, 24] width 38 height 26
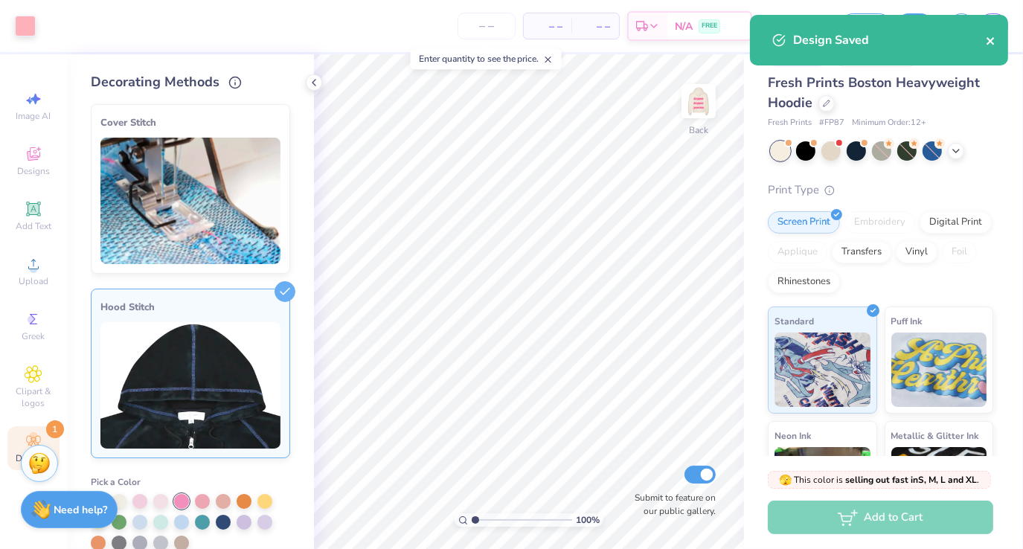
click at [993, 40] on icon "close" at bounding box center [991, 41] width 10 height 12
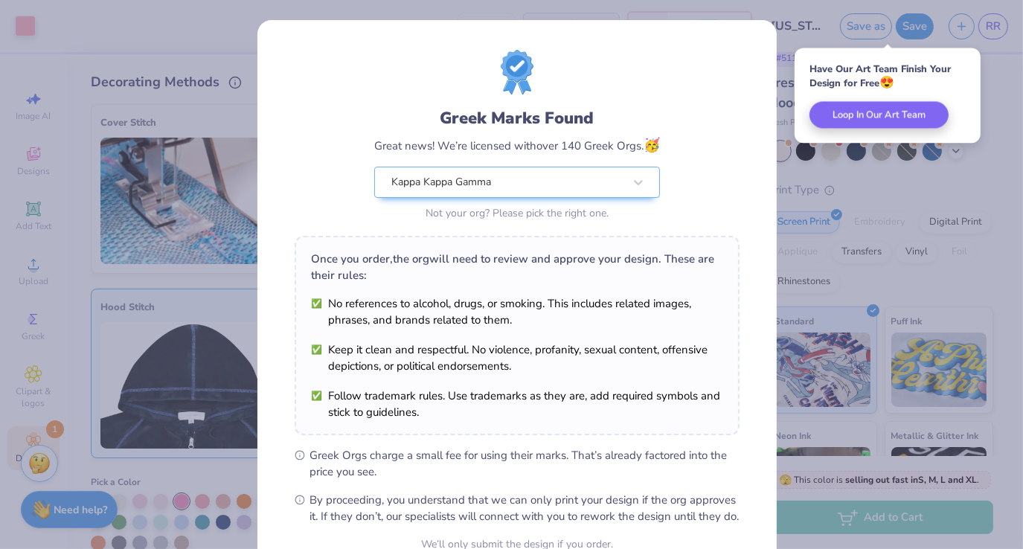
scroll to position [146, 0]
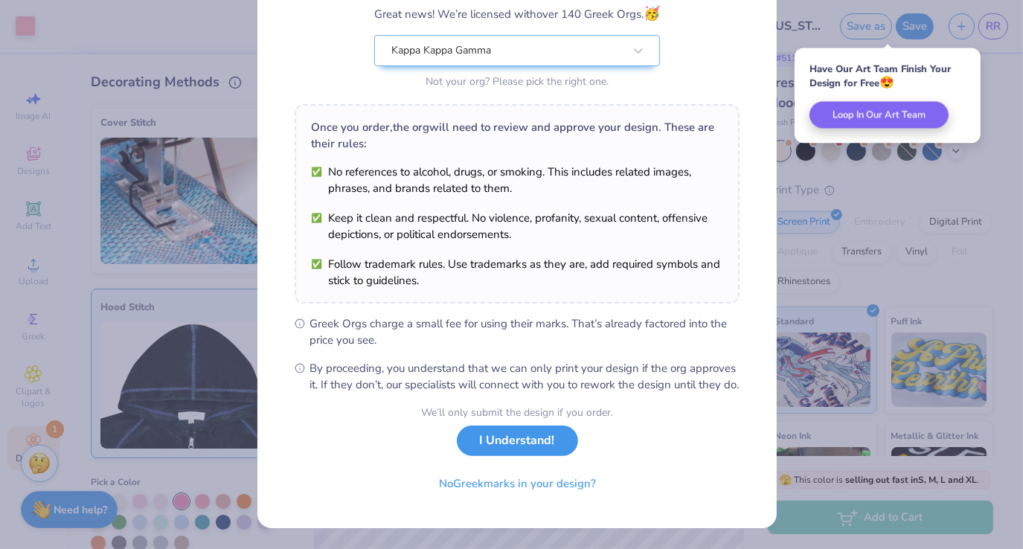
click at [525, 449] on button "I Understand!" at bounding box center [517, 441] width 121 height 31
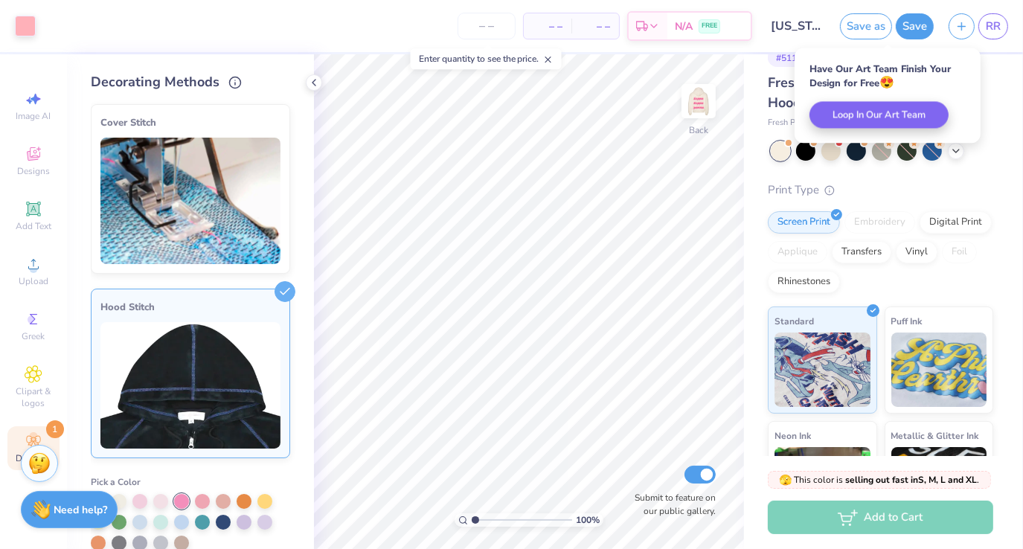
scroll to position [0, 0]
click at [995, 28] on span "RR" at bounding box center [993, 26] width 15 height 17
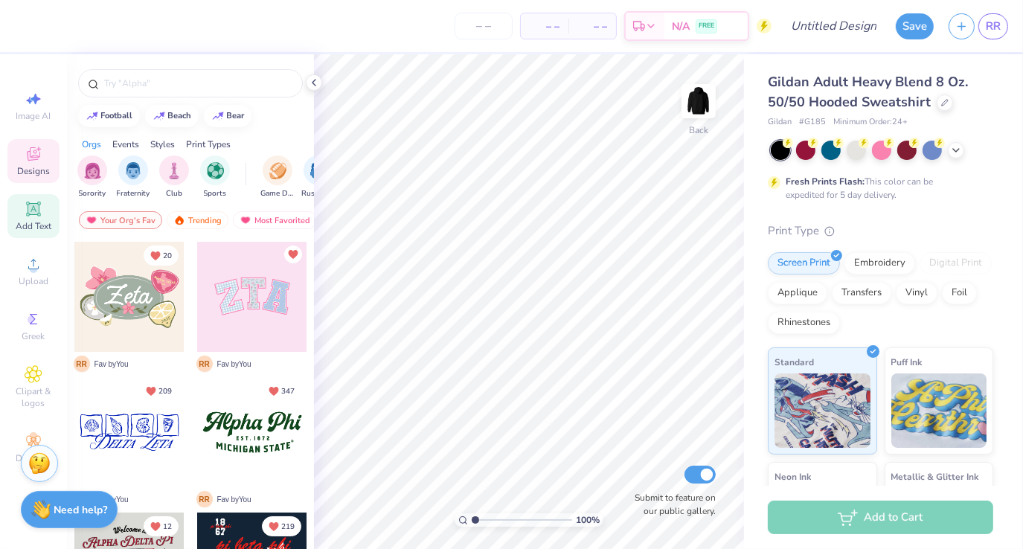
click at [39, 220] on span "Add Text" at bounding box center [34, 226] width 36 height 12
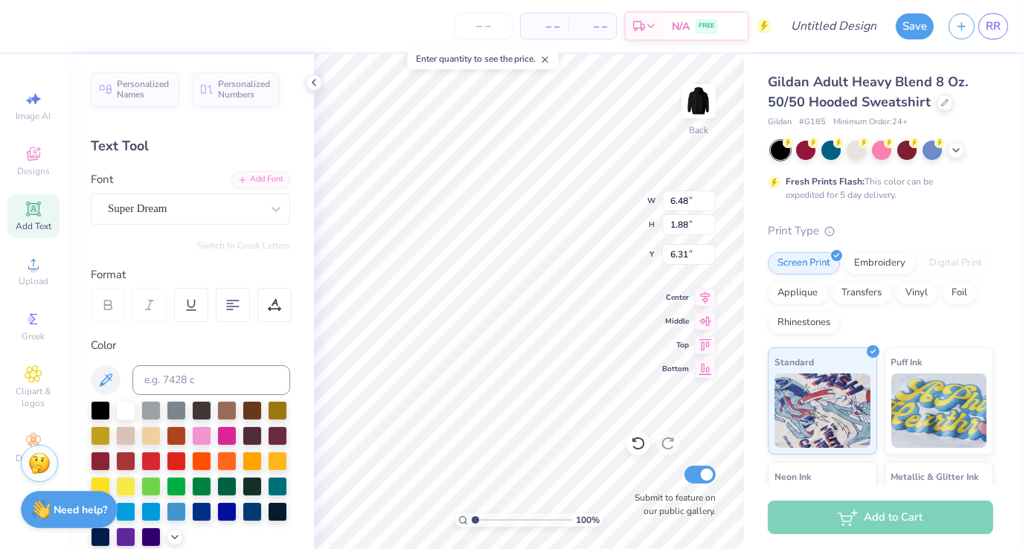
scroll to position [12, 1]
type textarea "KKG"
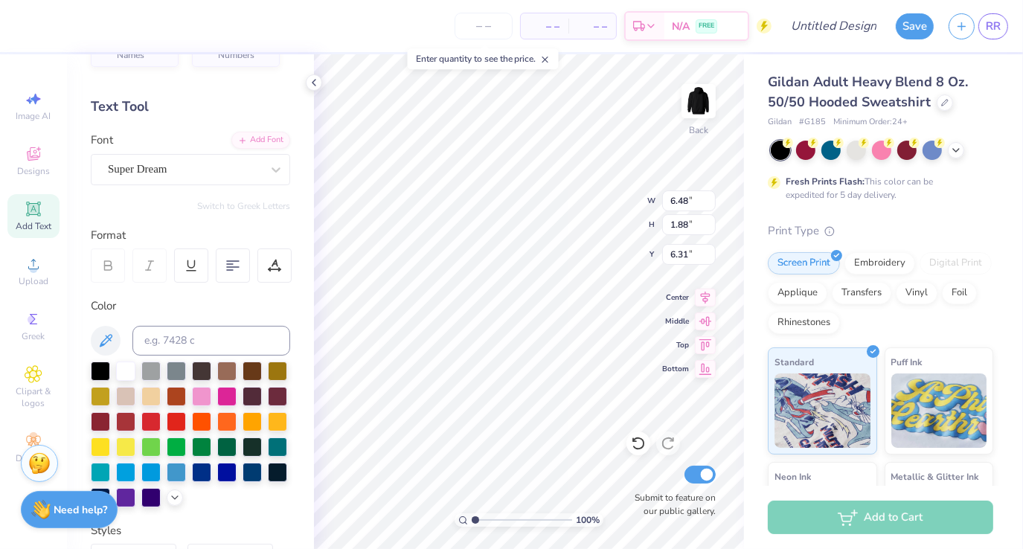
scroll to position [0, 0]
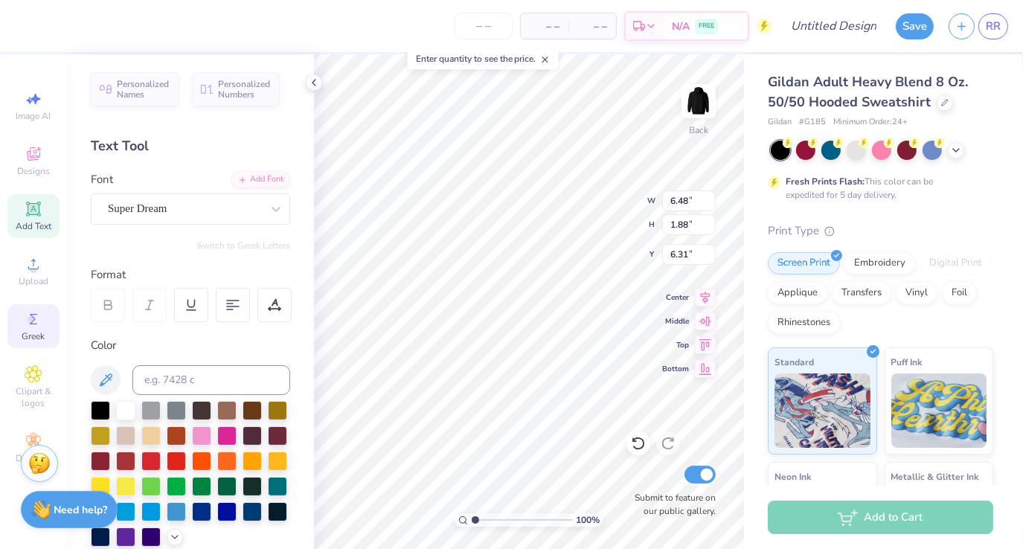
click at [25, 318] on icon at bounding box center [34, 319] width 18 height 18
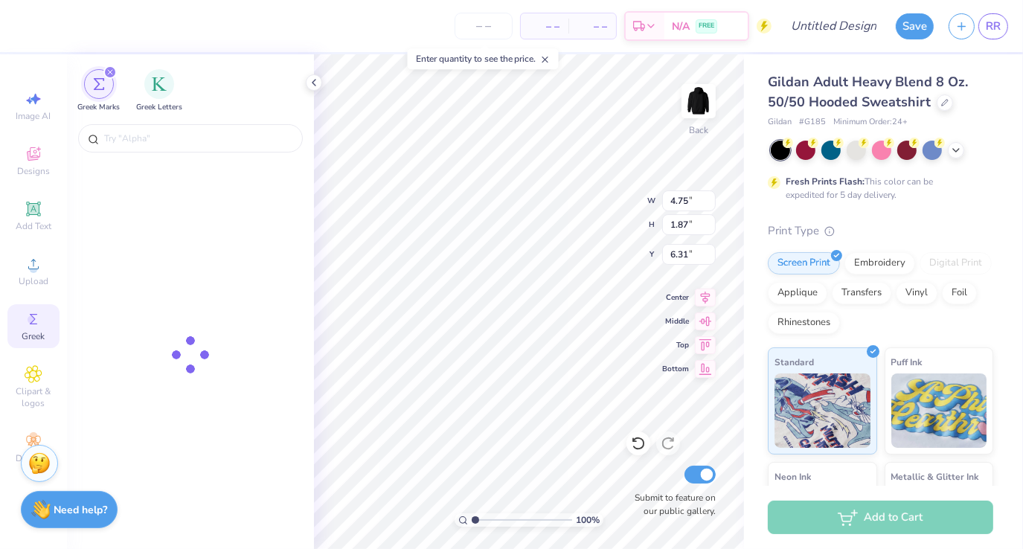
type input "4.75"
type input "1.87"
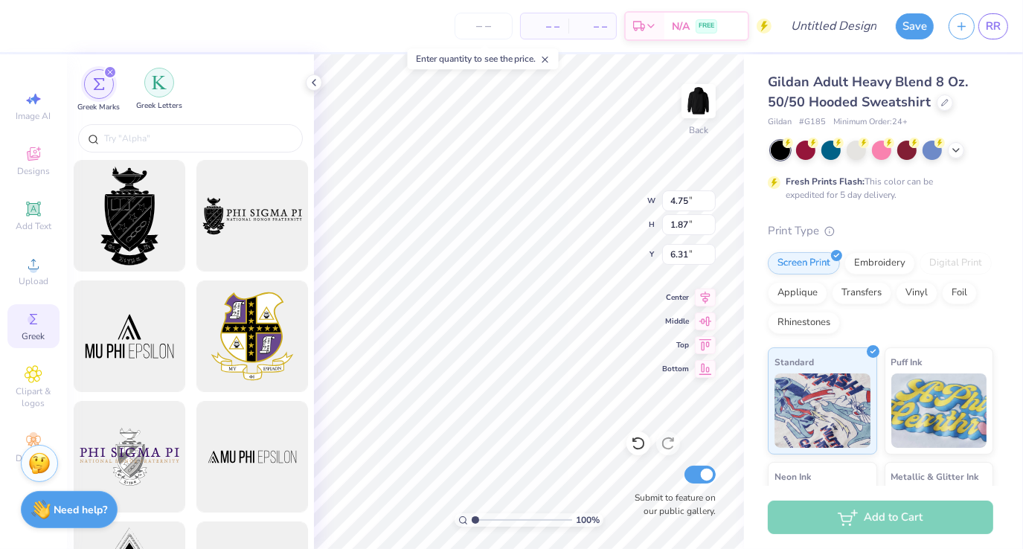
click at [155, 92] on div "filter for Greek Letters" at bounding box center [159, 83] width 30 height 30
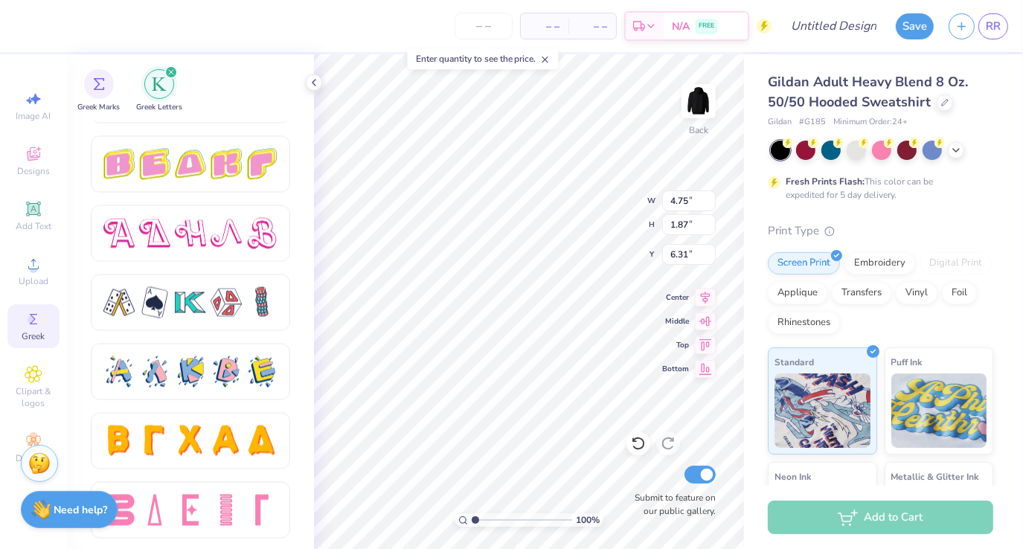
scroll to position [2545, 0]
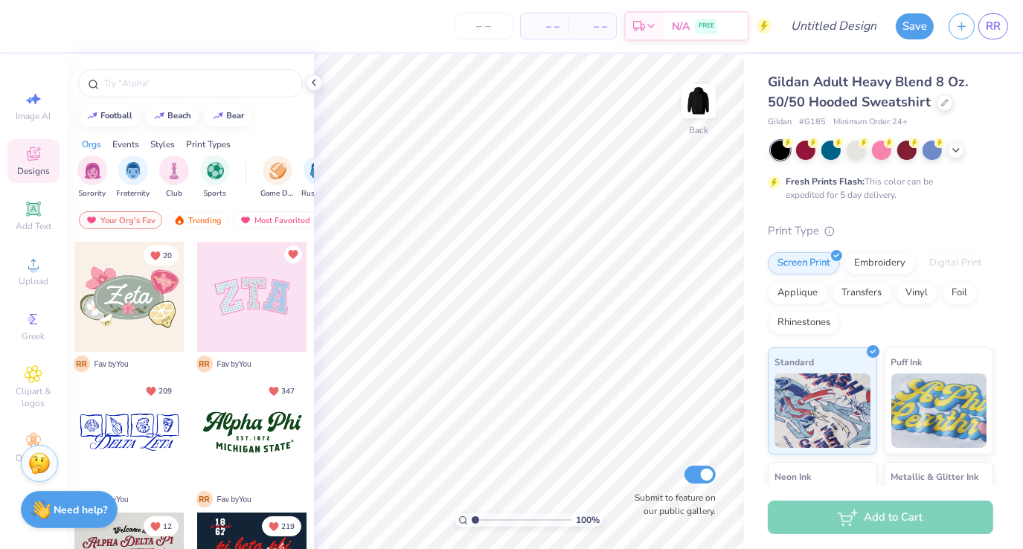
click at [253, 318] on div at bounding box center [252, 297] width 110 height 110
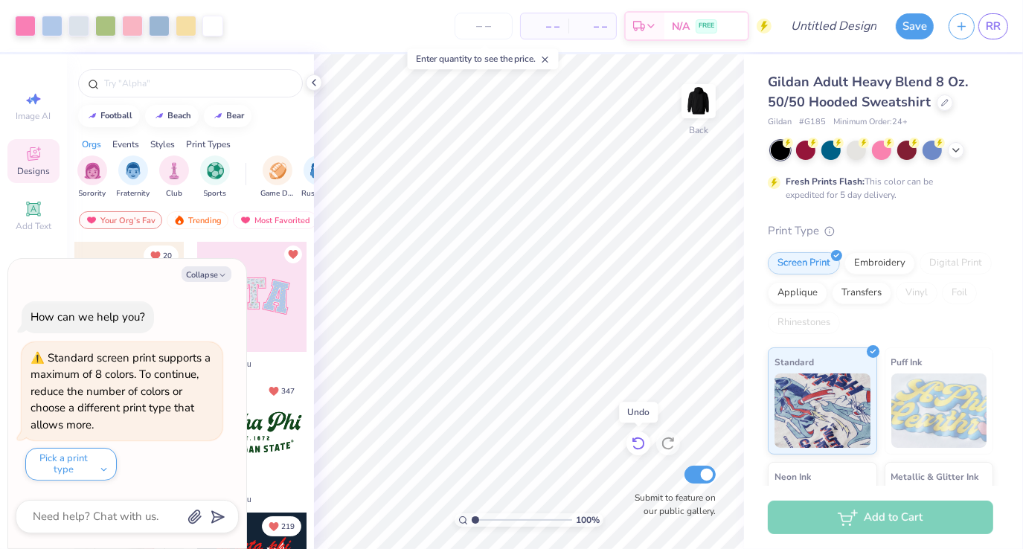
click at [638, 437] on icon at bounding box center [638, 443] width 13 height 13
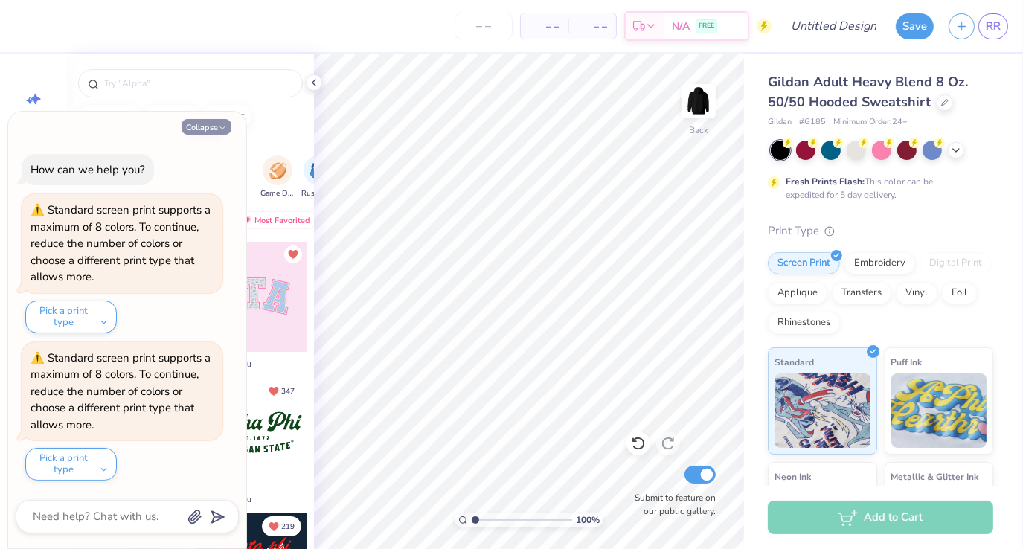
click at [205, 124] on button "Collapse" at bounding box center [207, 127] width 50 height 16
type textarea "x"
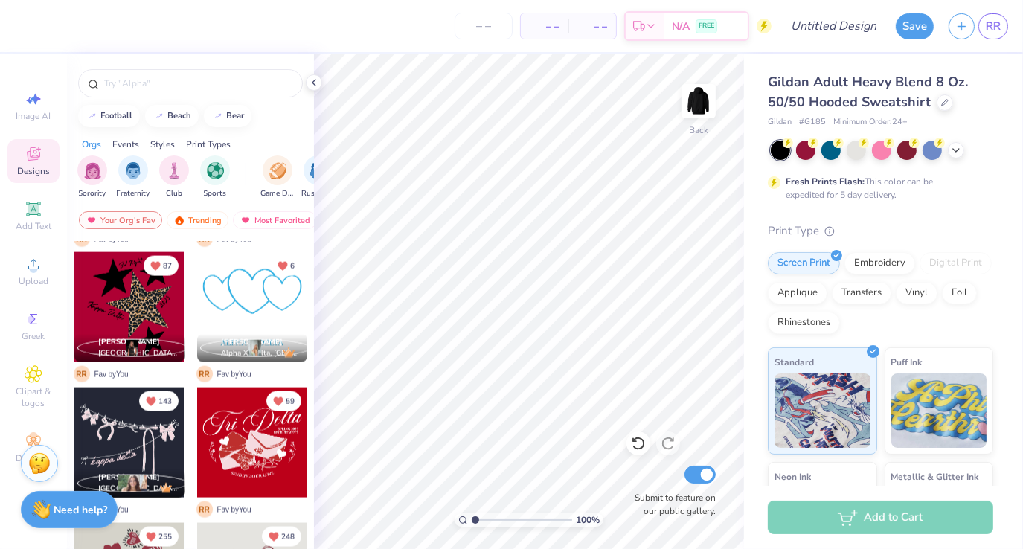
scroll to position [2021, 0]
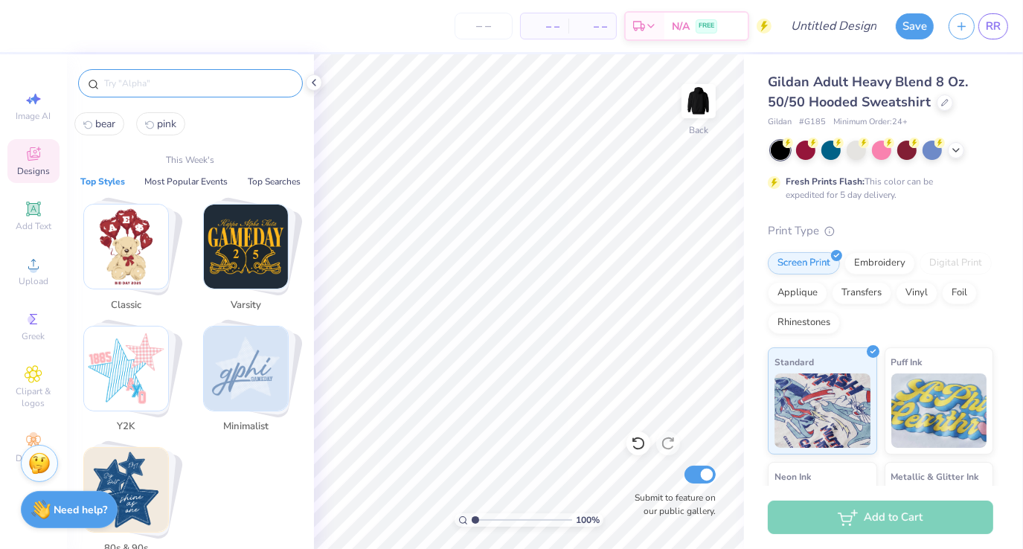
click at [206, 78] on input "text" at bounding box center [198, 83] width 190 height 15
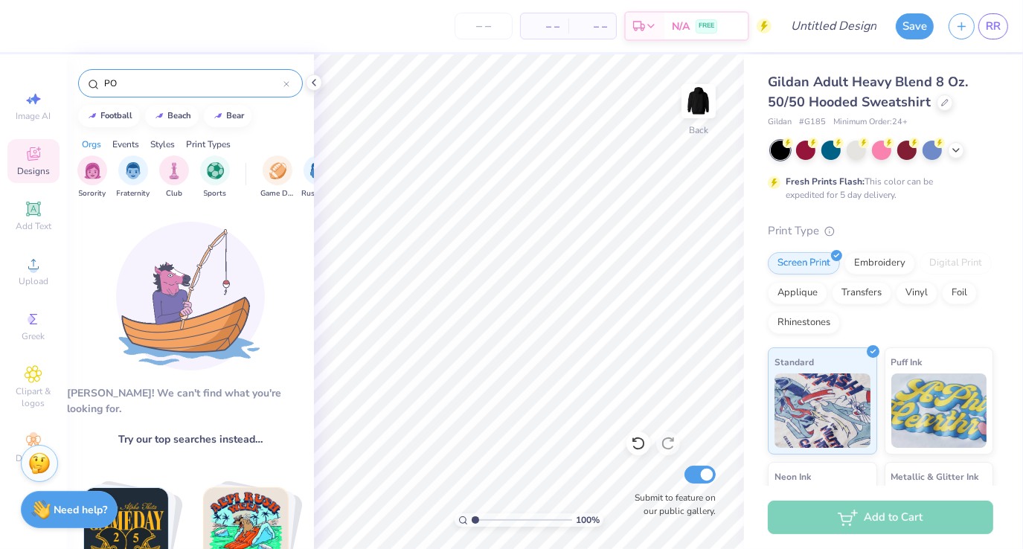
type input "P"
type input "p"
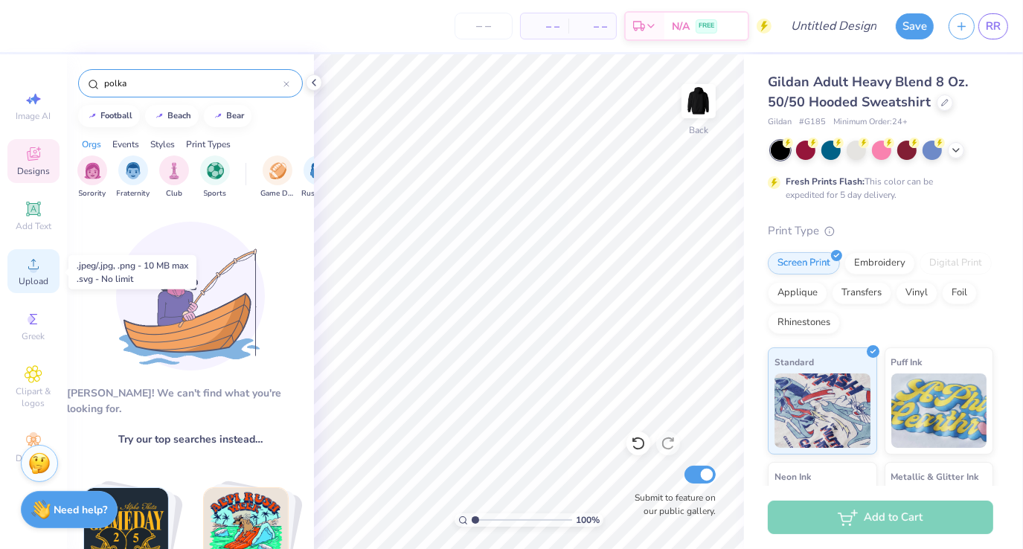
type input "polka"
click at [40, 278] on span "Upload" at bounding box center [34, 281] width 30 height 12
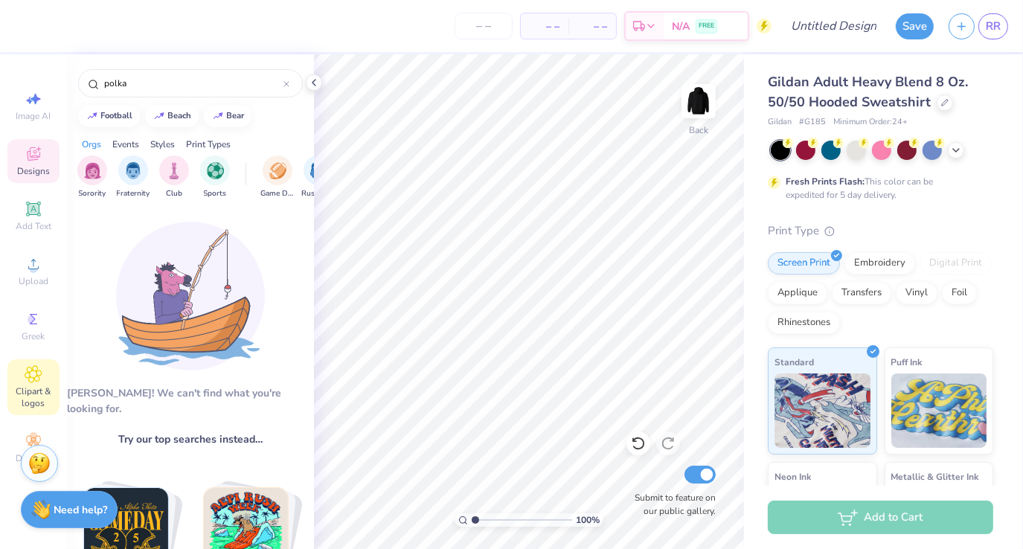
click at [35, 385] on div "Clipart & logos" at bounding box center [33, 387] width 52 height 56
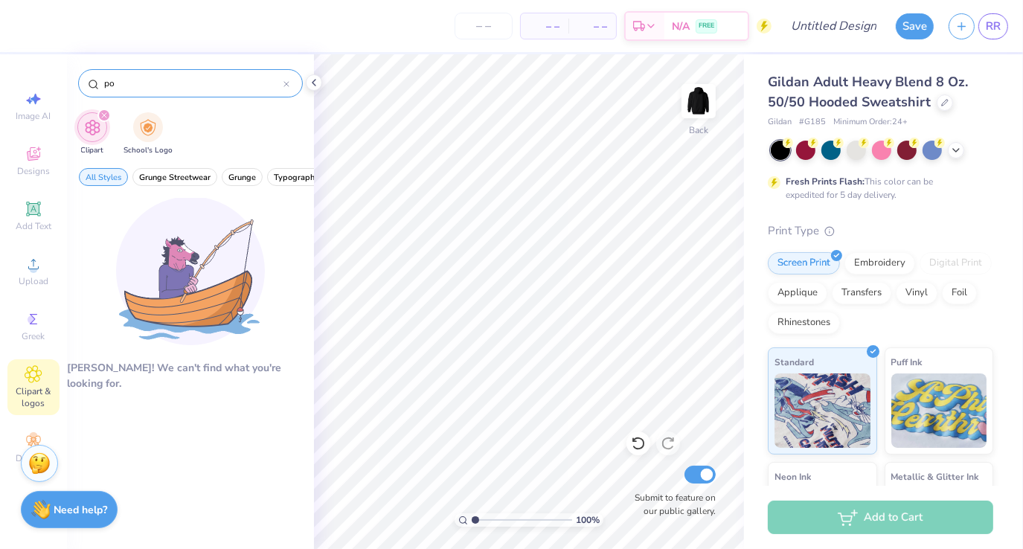
type input "p"
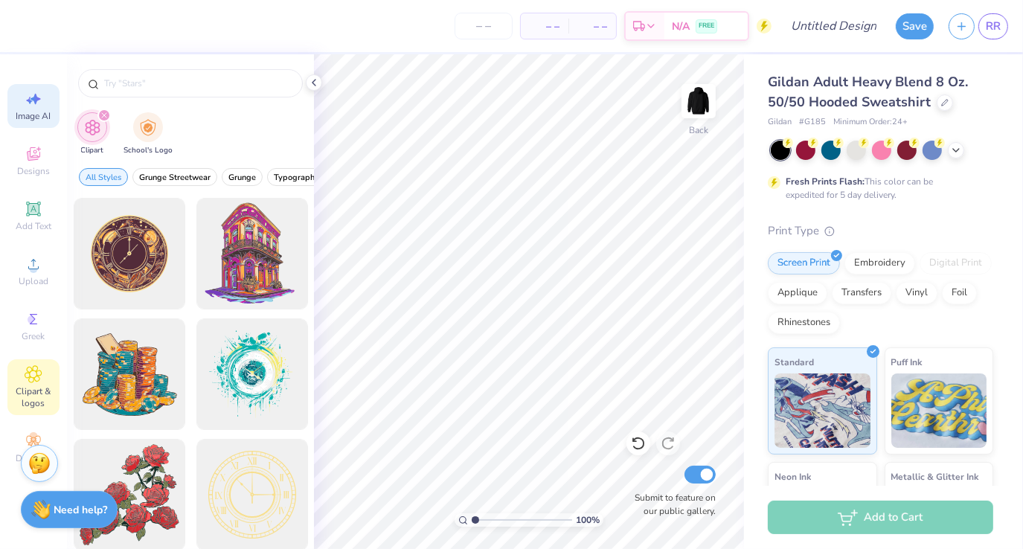
click at [34, 121] on span "Image AI" at bounding box center [33, 116] width 35 height 12
select select "4"
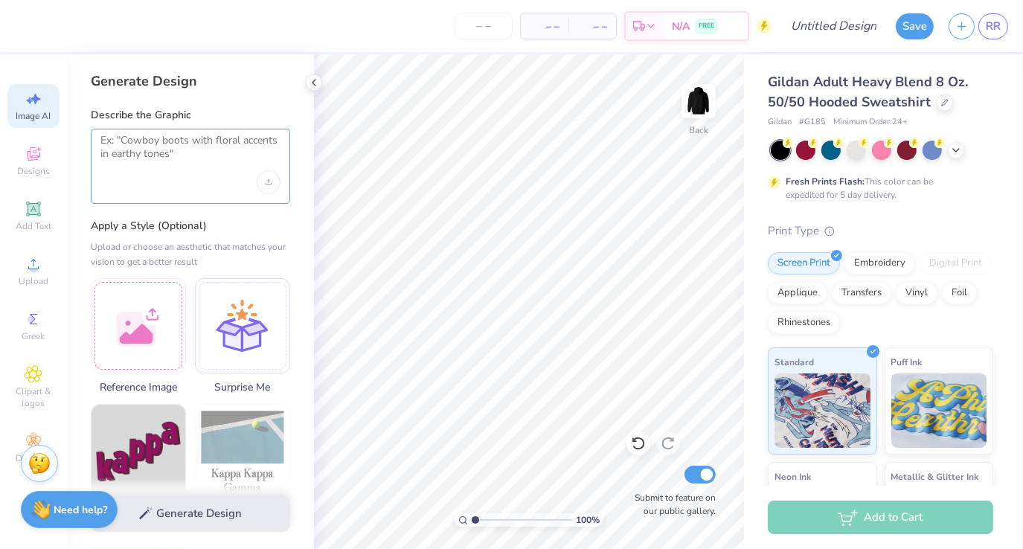
click at [142, 141] on textarea at bounding box center [190, 152] width 180 height 37
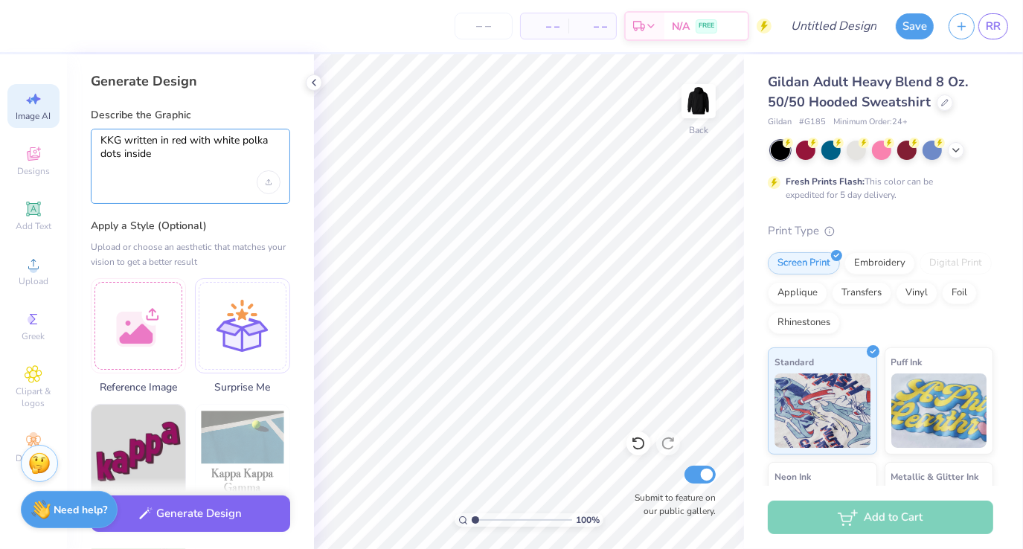
type textarea "KKG written in red with white polka dots inside"
drag, startPoint x: 223, startPoint y: 171, endPoint x: 272, endPoint y: 189, distance: 52.3
click at [272, 189] on div "KKG written in red with white polka dots inside" at bounding box center [190, 166] width 199 height 75
click at [272, 189] on div "Upload image" at bounding box center [269, 182] width 24 height 24
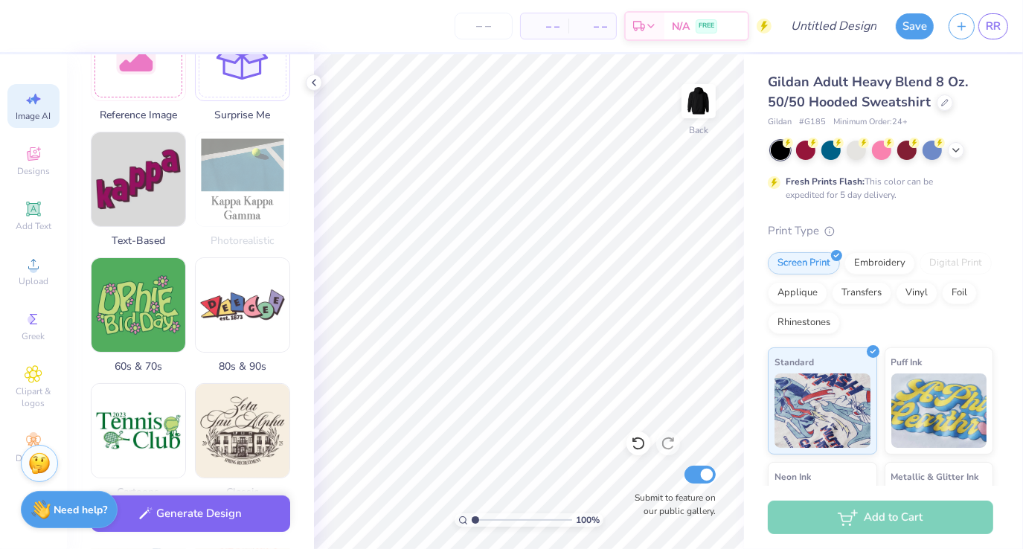
scroll to position [252, 0]
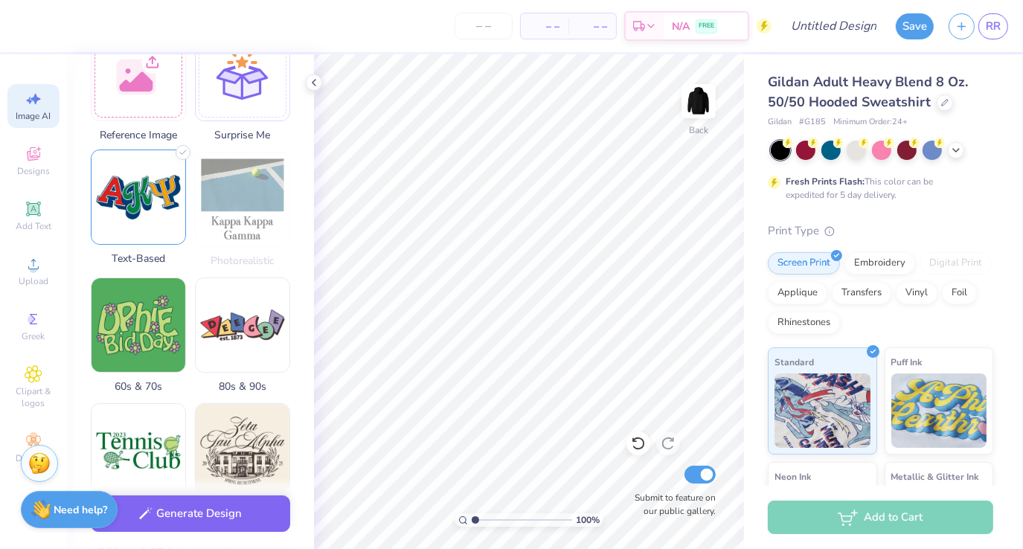
click at [156, 197] on img at bounding box center [139, 197] width 94 height 94
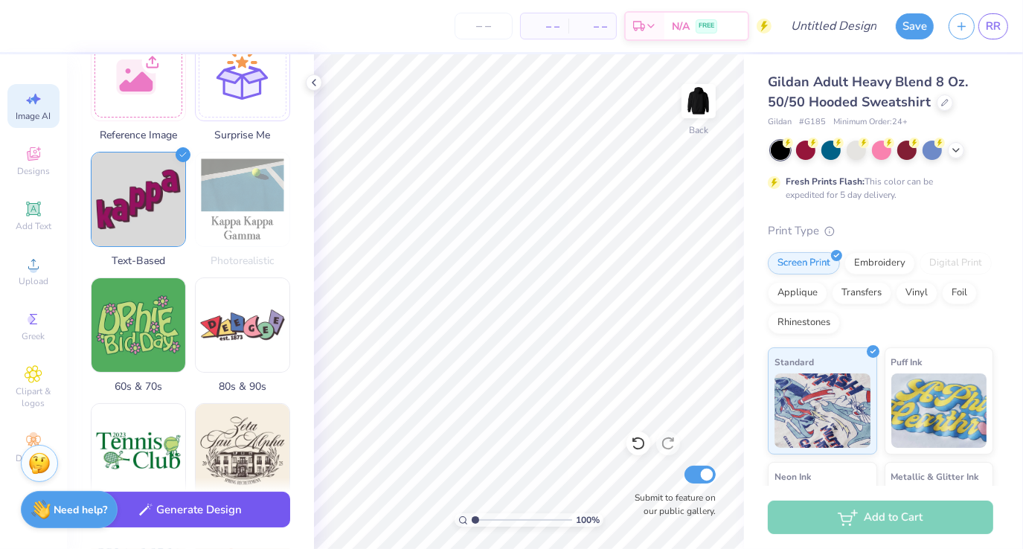
click at [250, 514] on button "Generate Design" at bounding box center [190, 510] width 199 height 36
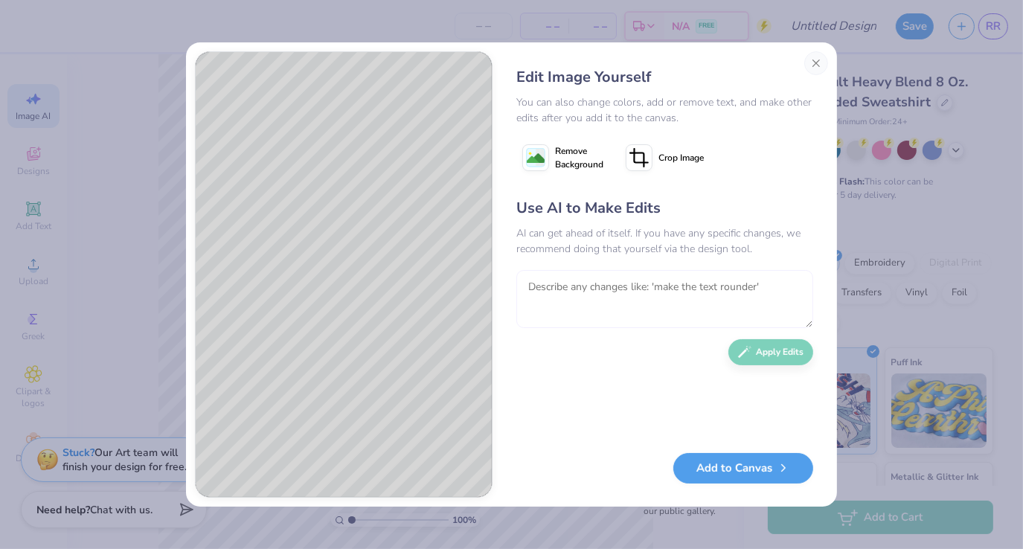
click at [595, 276] on textarea at bounding box center [664, 299] width 297 height 58
type textarea "make it block letters and just make the letters nothing else"
click at [793, 363] on div "Use AI to Make Edits AI can get ahead of itself. If you have any specific chang…" at bounding box center [664, 317] width 297 height 241
click at [767, 351] on button "Apply Edits" at bounding box center [770, 349] width 85 height 26
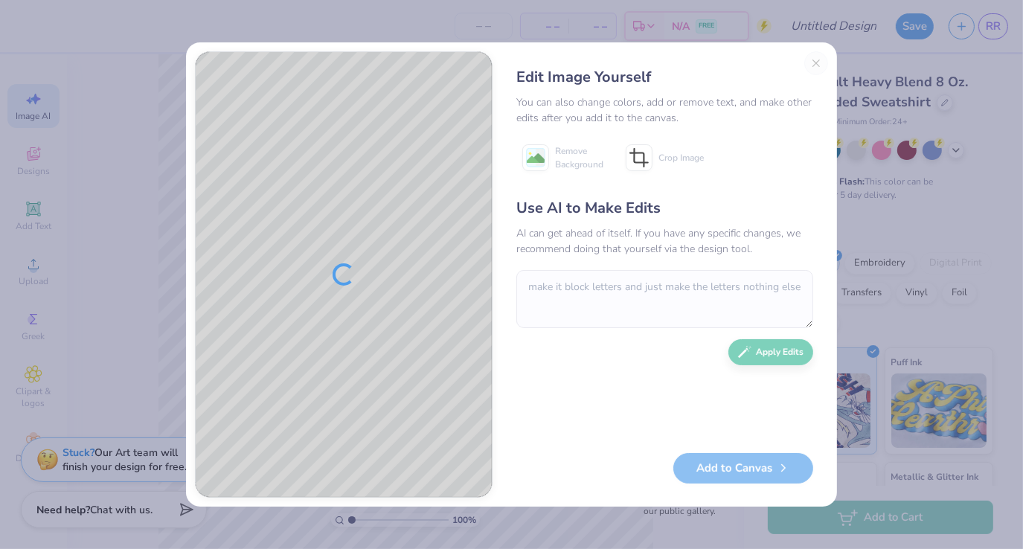
click at [817, 62] on div "Edit Image Yourself You can also change colors, add or remove text, and make ot…" at bounding box center [664, 274] width 327 height 446
click at [815, 68] on div "Edit Image Yourself You can also change colors, add or remove text, and make ot…" at bounding box center [664, 274] width 327 height 446
click at [955, 282] on div "Edit Image Yourself You can also change colors, add or remove text, and make ot…" at bounding box center [511, 274] width 1023 height 549
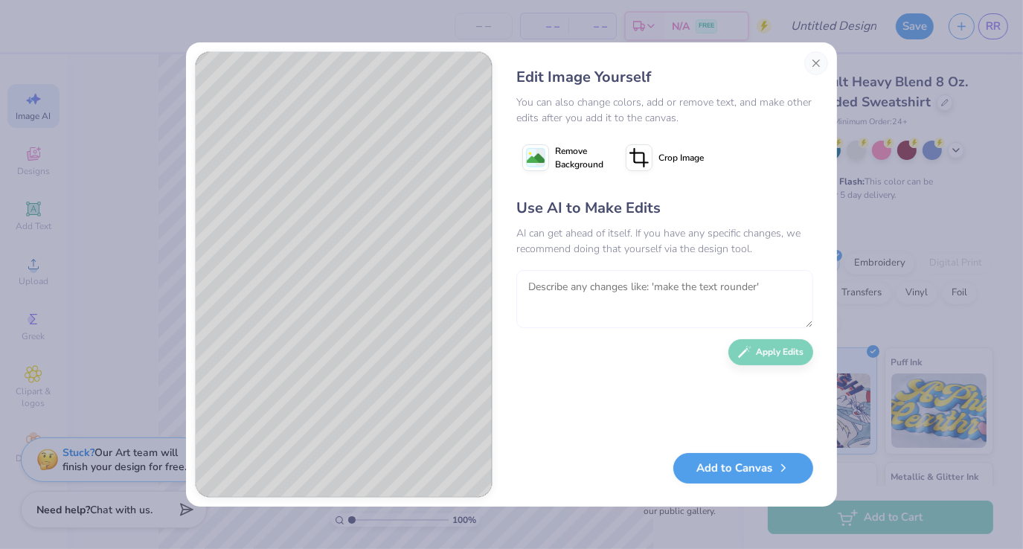
click at [628, 289] on textarea at bounding box center [664, 299] width 297 height 58
type textarea "make the outline and dots white"
click at [769, 356] on button "Apply Edits" at bounding box center [770, 349] width 85 height 26
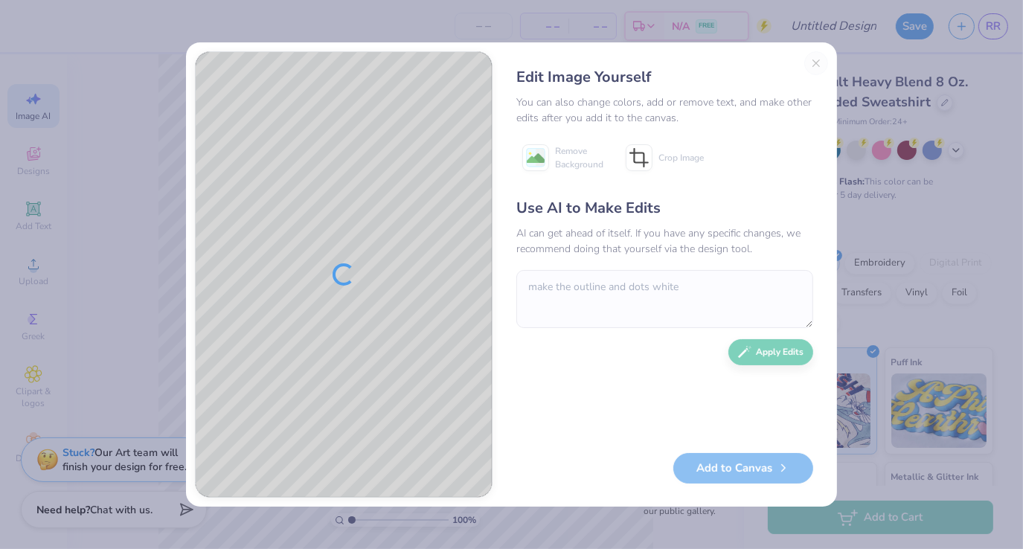
type textarea "x"
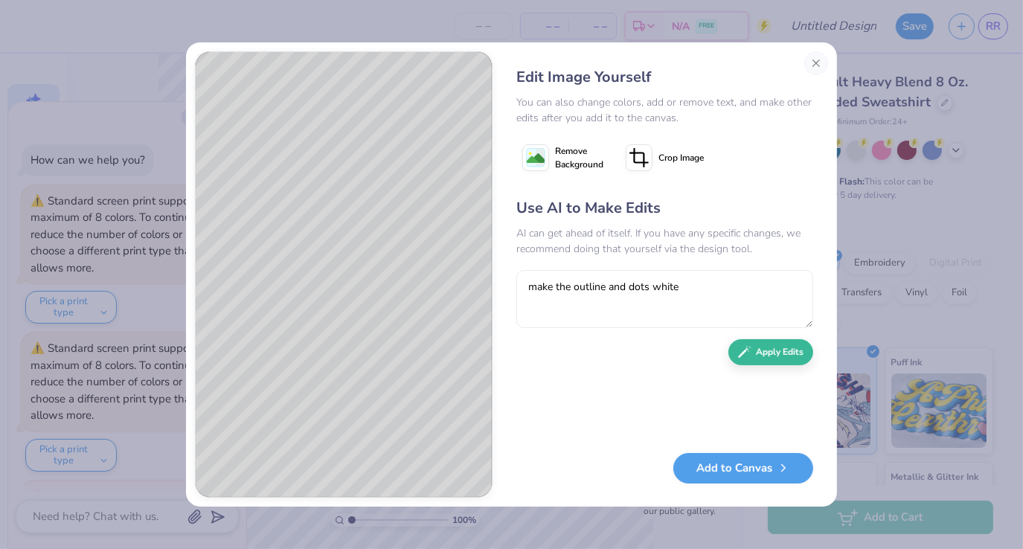
scroll to position [47, 0]
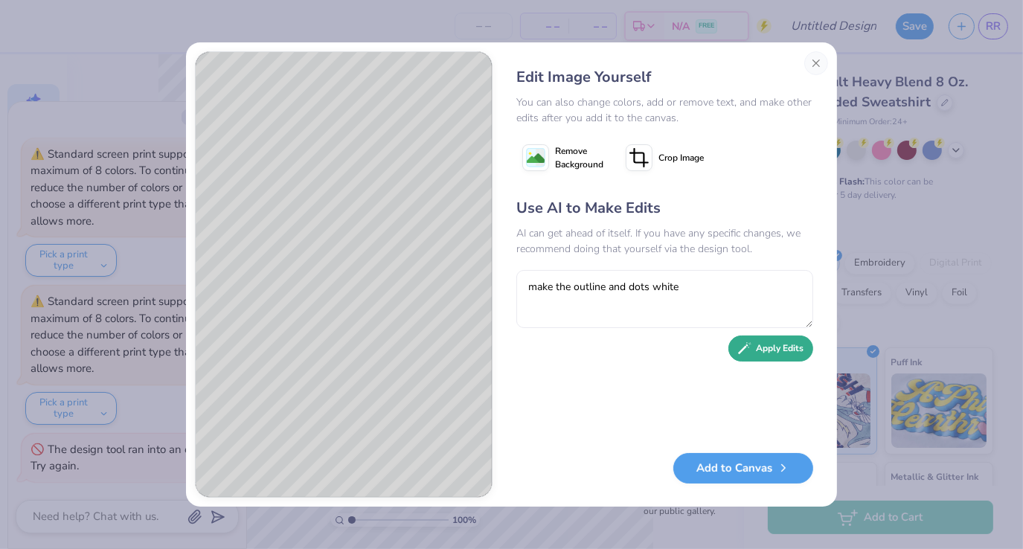
click at [758, 356] on button "Apply Edits" at bounding box center [770, 349] width 85 height 26
type textarea "x"
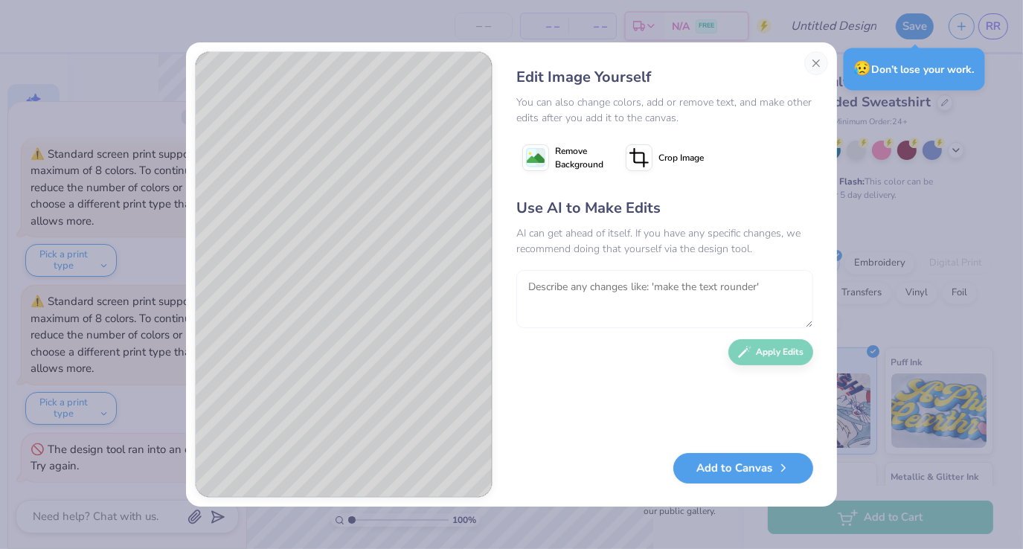
click at [656, 294] on textarea at bounding box center [664, 299] width 297 height 58
type textarea "a"
type textarea "make the outline and the poks"
type textarea "x"
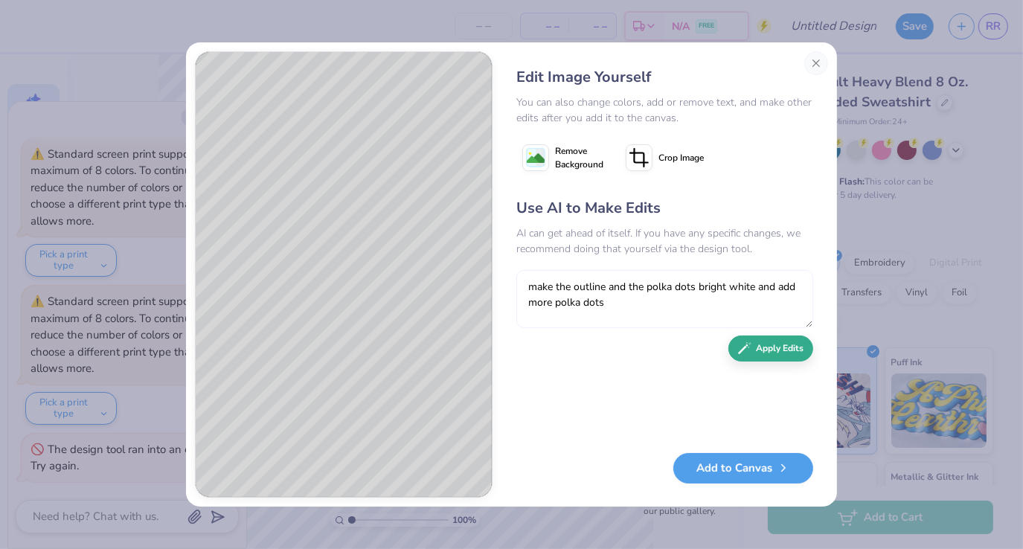
type textarea "make the outline and the polka dots bright white and add more polka dots"
click at [760, 351] on button "Apply Edits" at bounding box center [770, 349] width 85 height 26
click at [668, 314] on textarea at bounding box center [664, 299] width 297 height 58
type textarea "less polka dots"
click at [740, 350] on icon "button" at bounding box center [744, 348] width 13 height 13
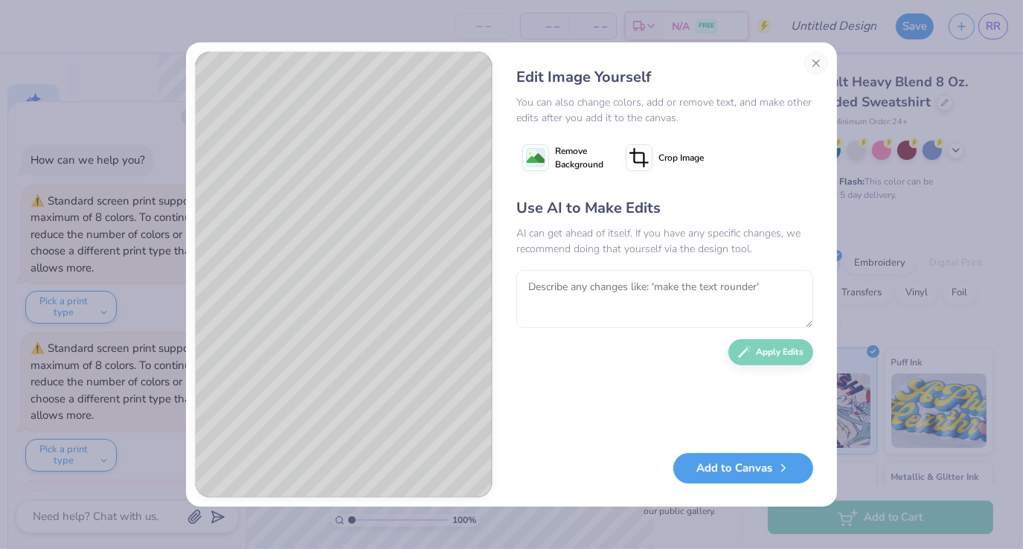
scroll to position [47, 0]
